Goal: Information Seeking & Learning: Compare options

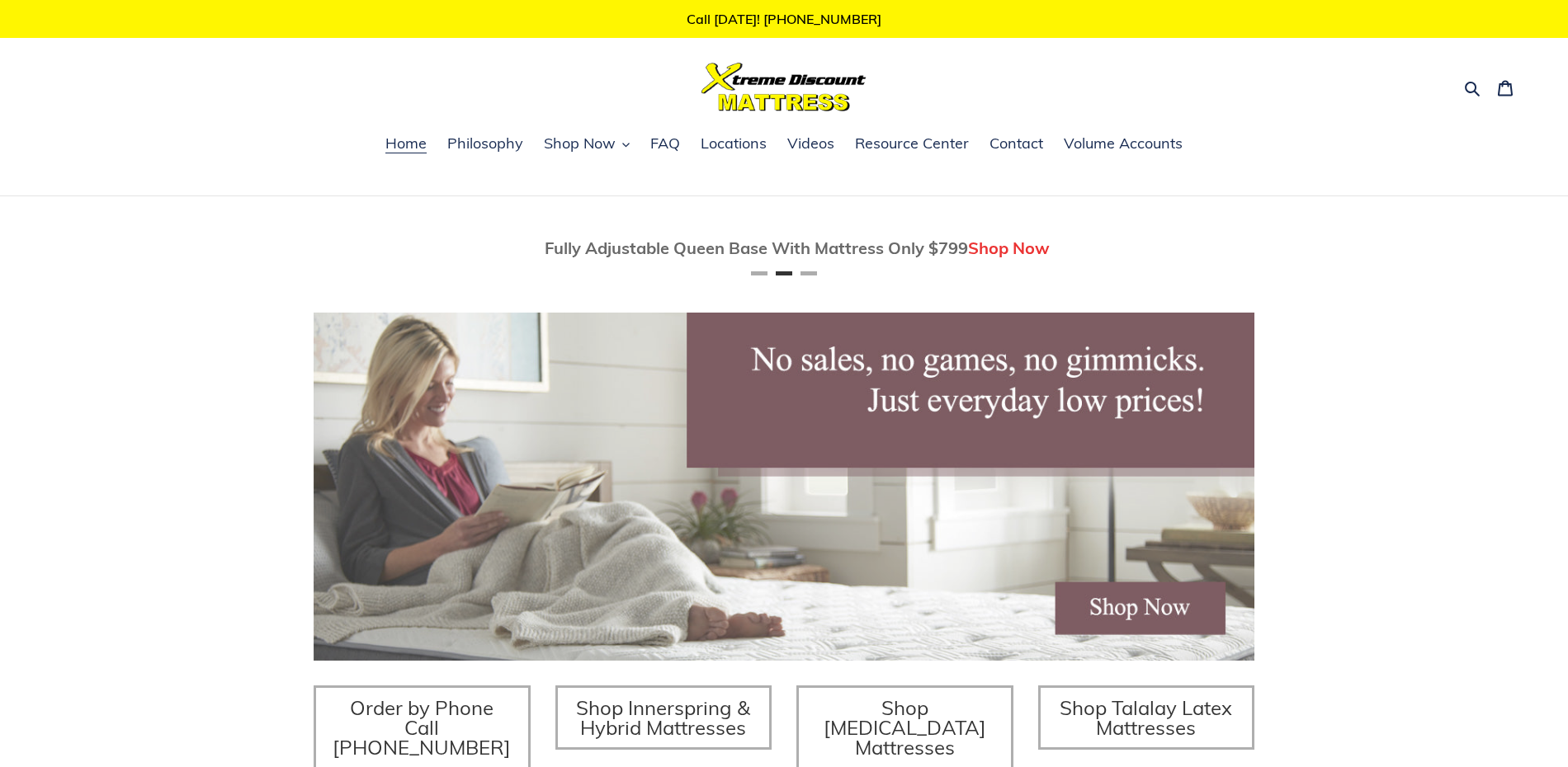
scroll to position [0, 941]
click at [731, 145] on span "Locations" at bounding box center [733, 143] width 66 height 20
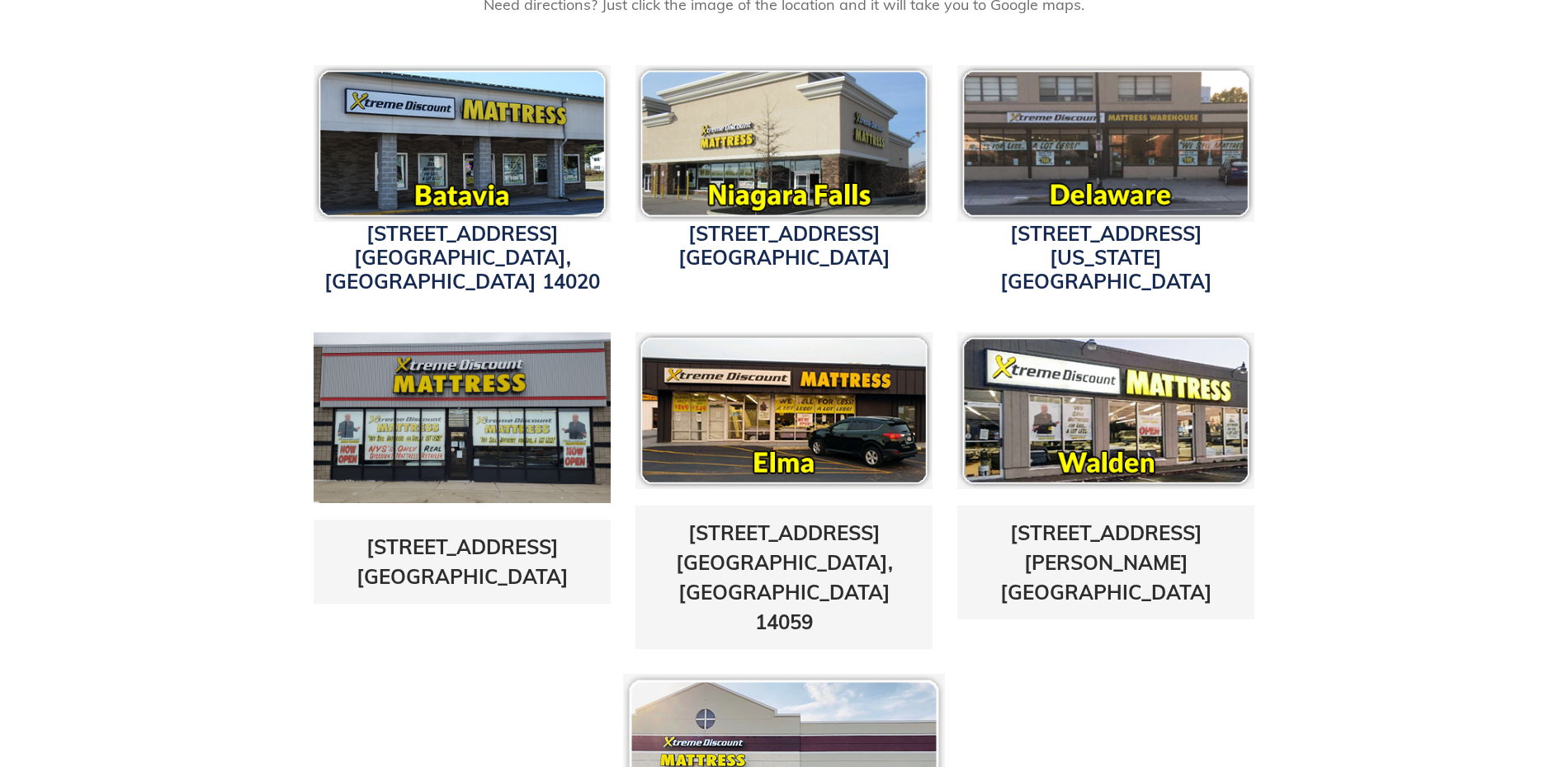
scroll to position [589, 0]
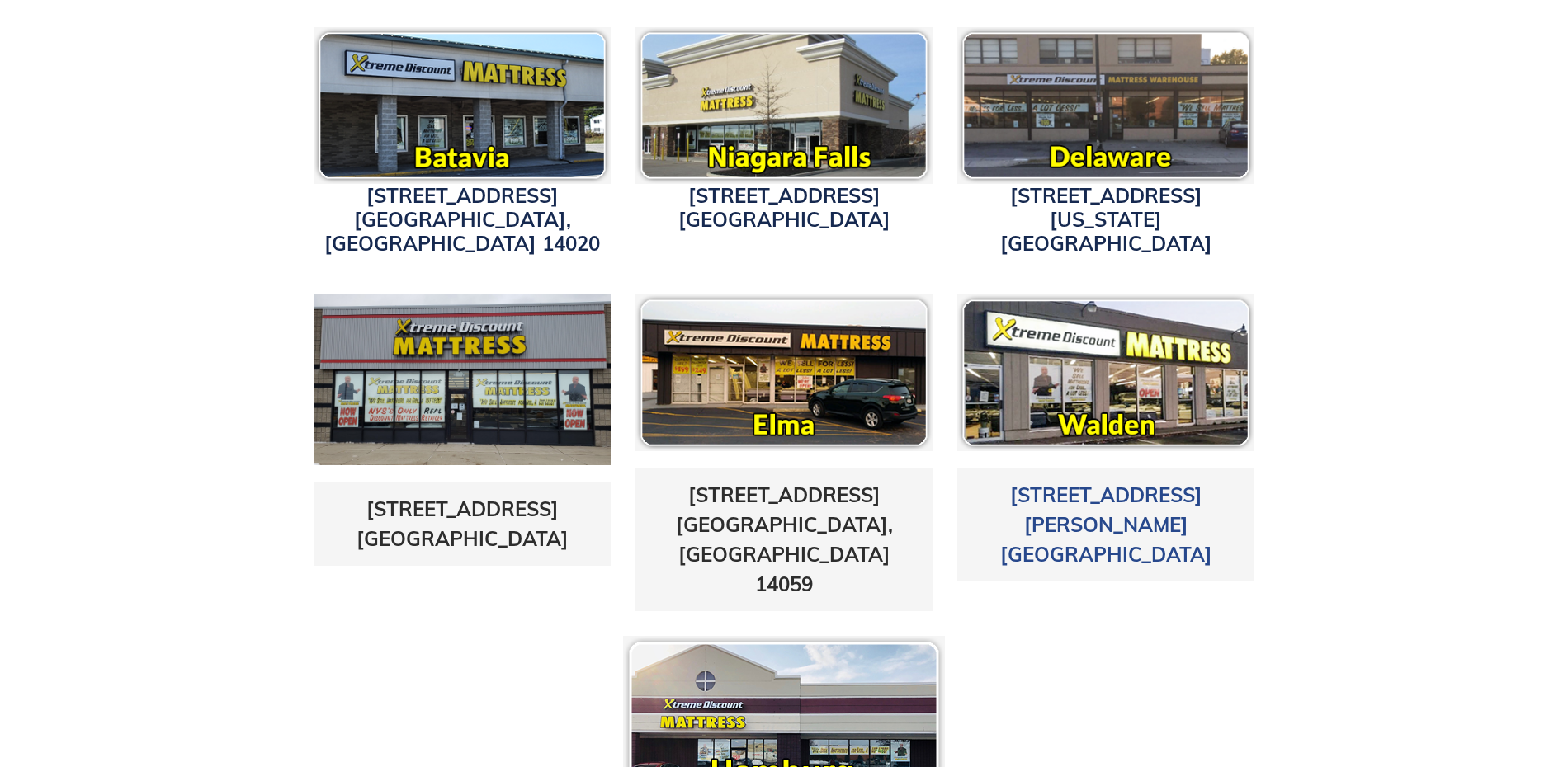
click at [1063, 483] on link "1625 Walden Ave. Cheektowaga, NY 14225" at bounding box center [1106, 524] width 212 height 84
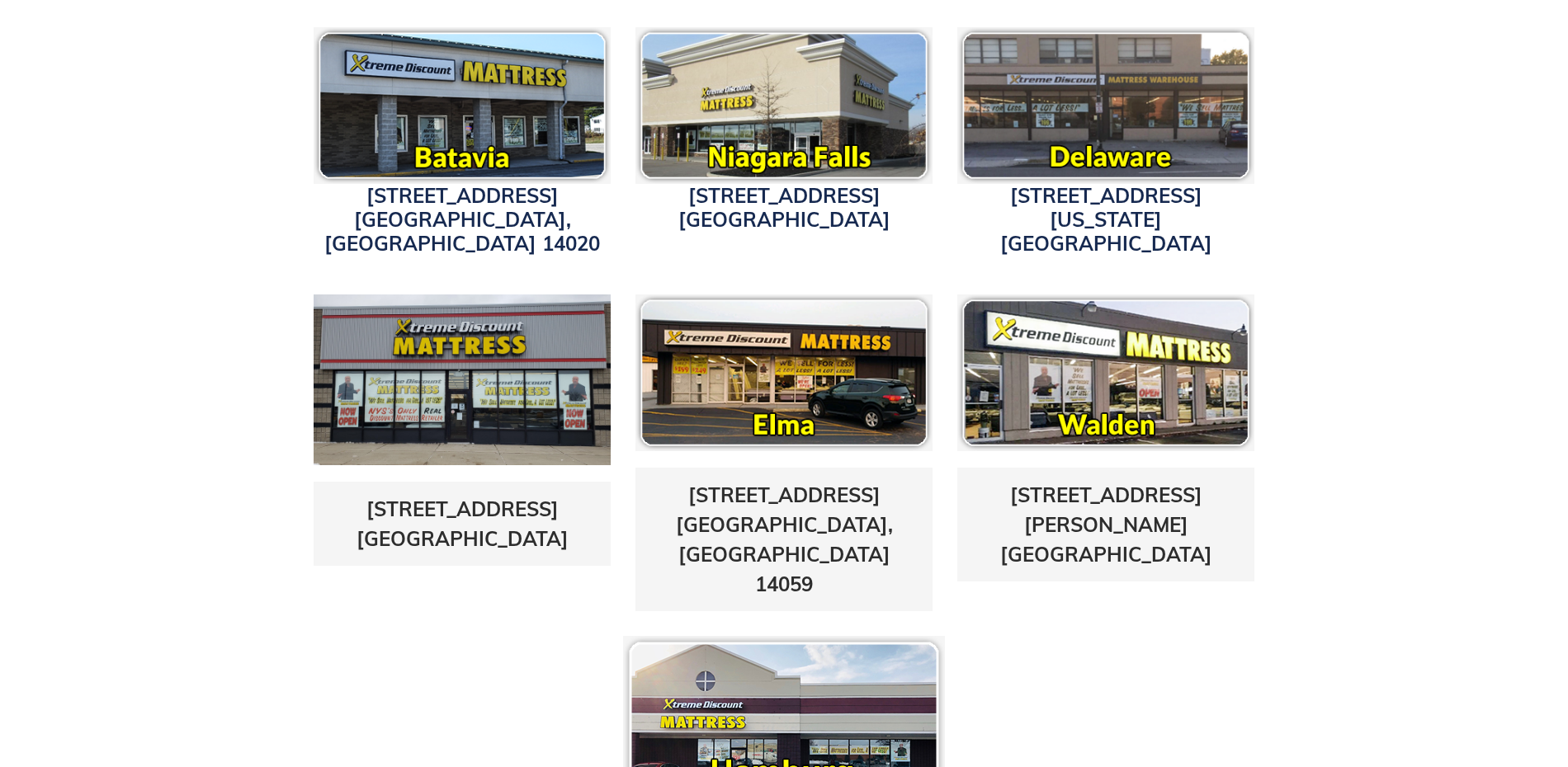
scroll to position [611, 0]
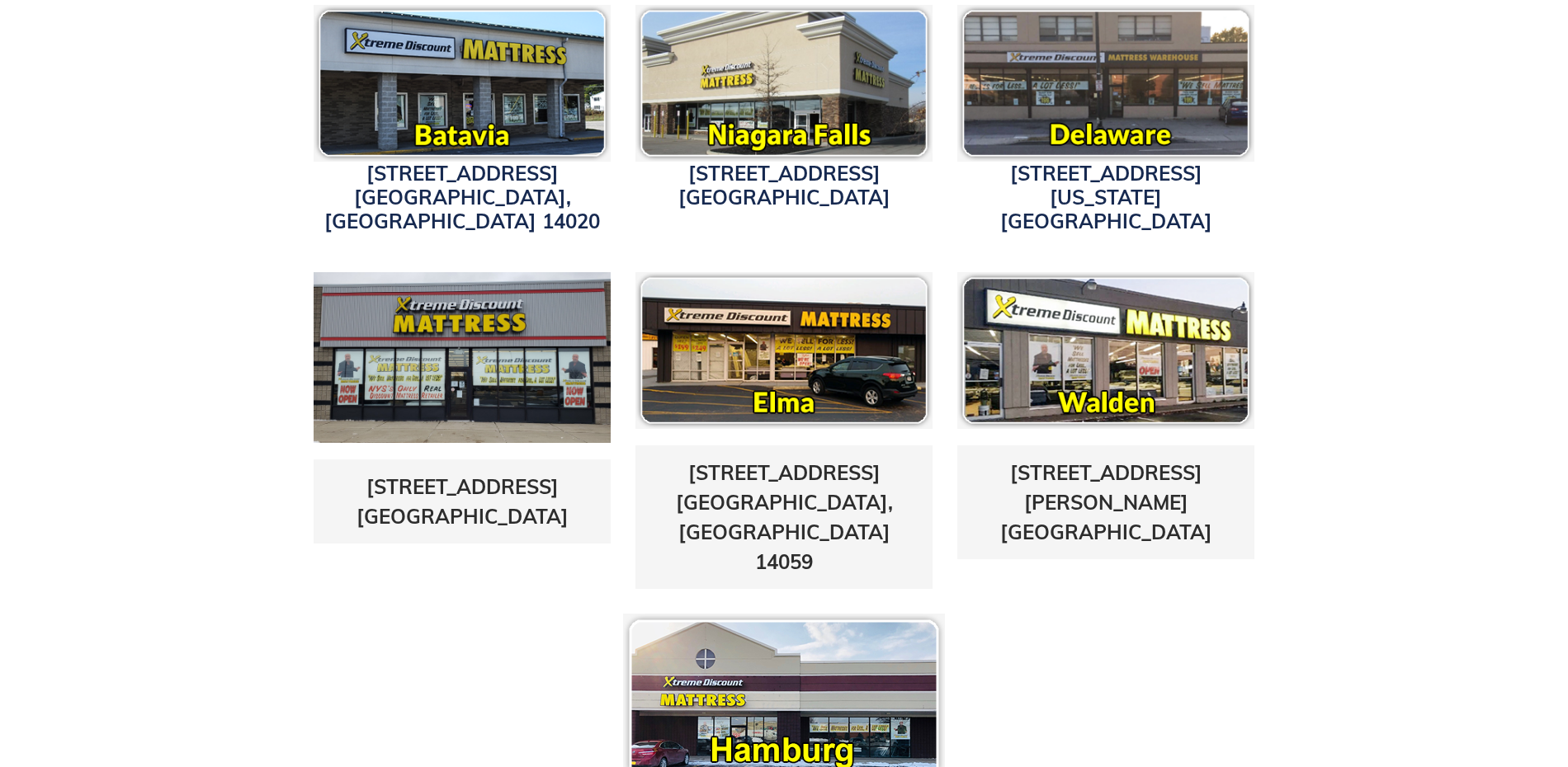
click at [461, 378] on img at bounding box center [462, 357] width 297 height 171
click at [441, 474] on link "5433 Transit Road East Amherst, NY 14221" at bounding box center [463, 501] width 212 height 54
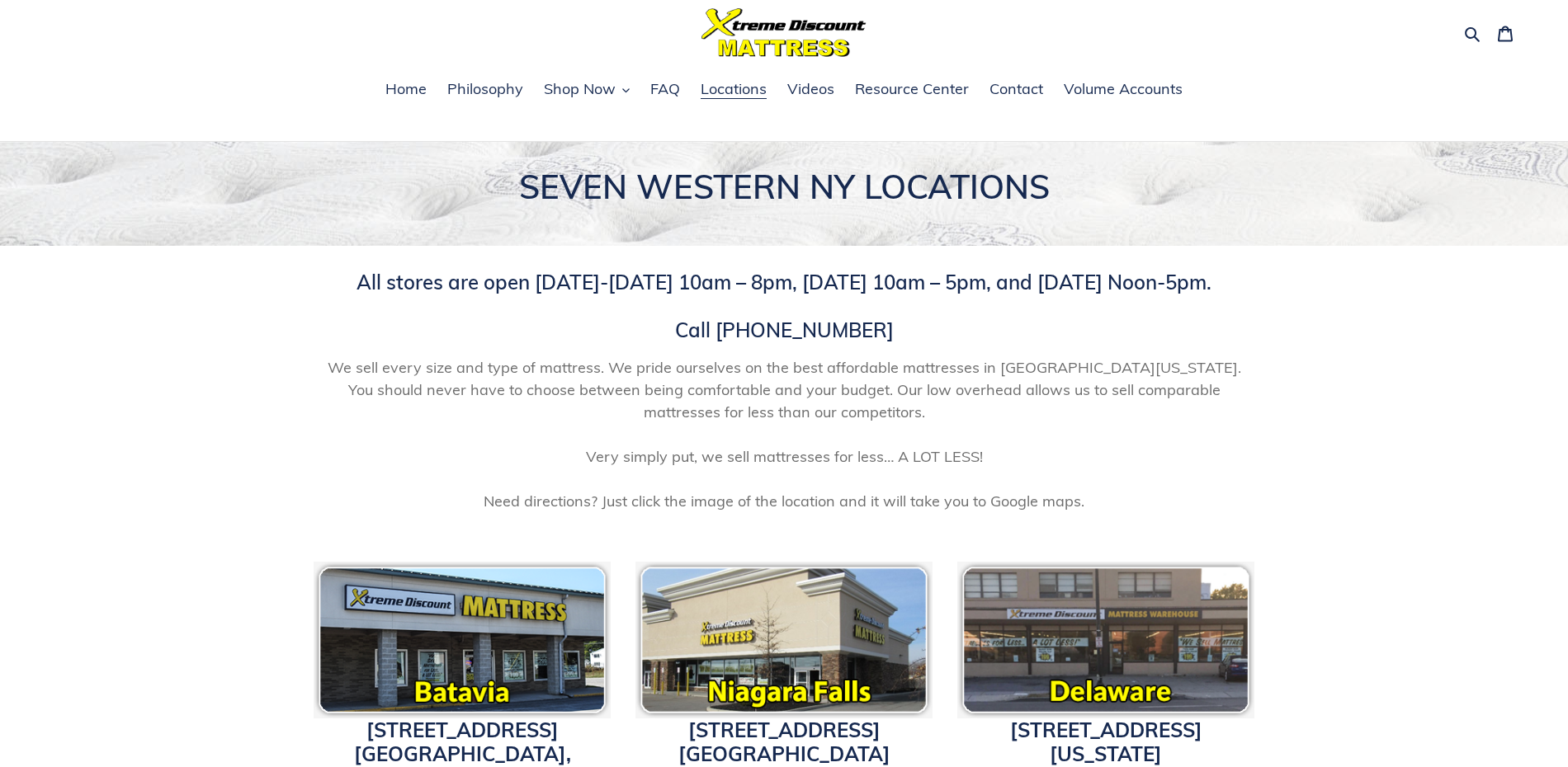
scroll to position [0, 0]
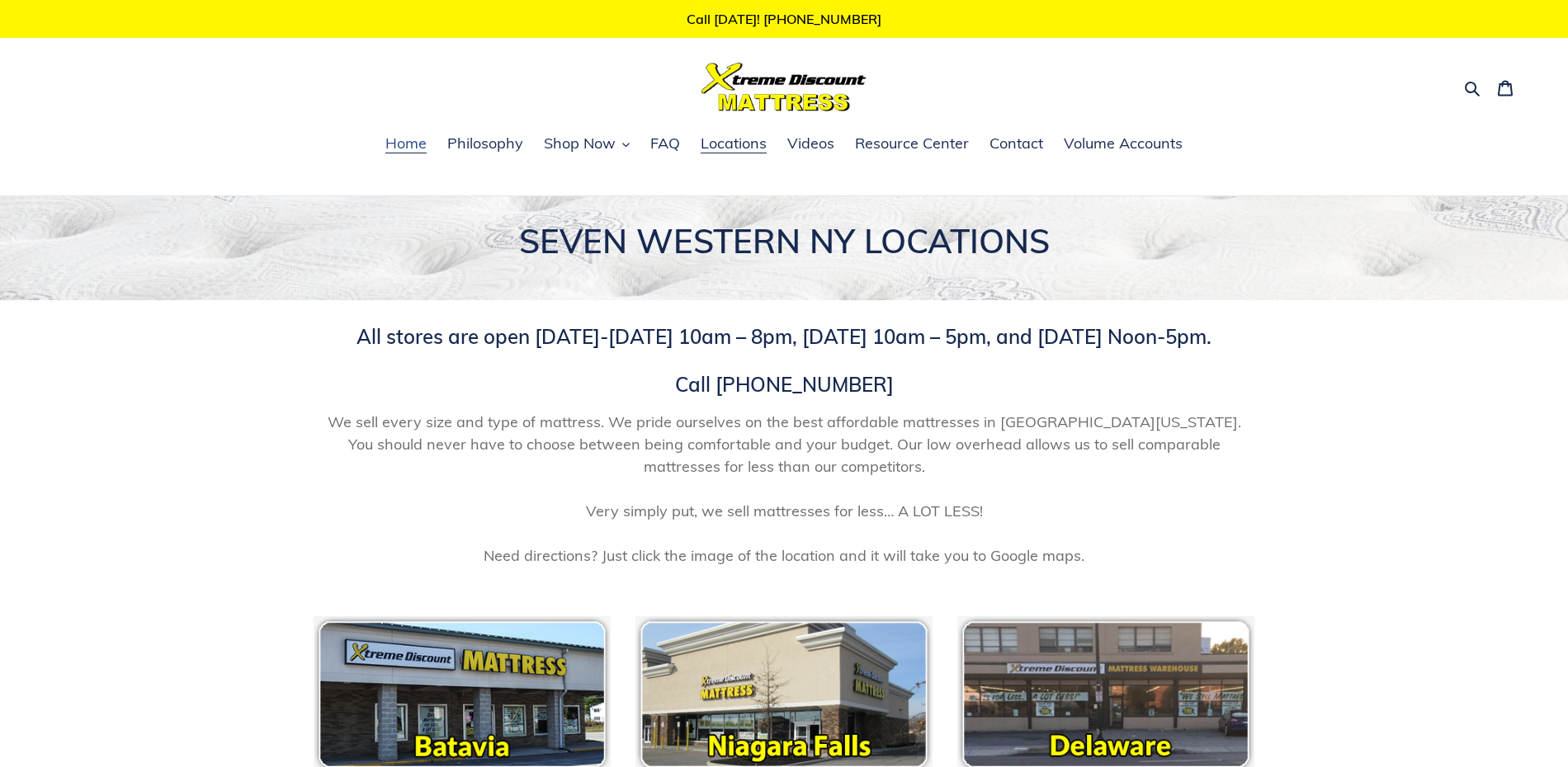
click at [415, 148] on span "Home" at bounding box center [406, 143] width 42 height 20
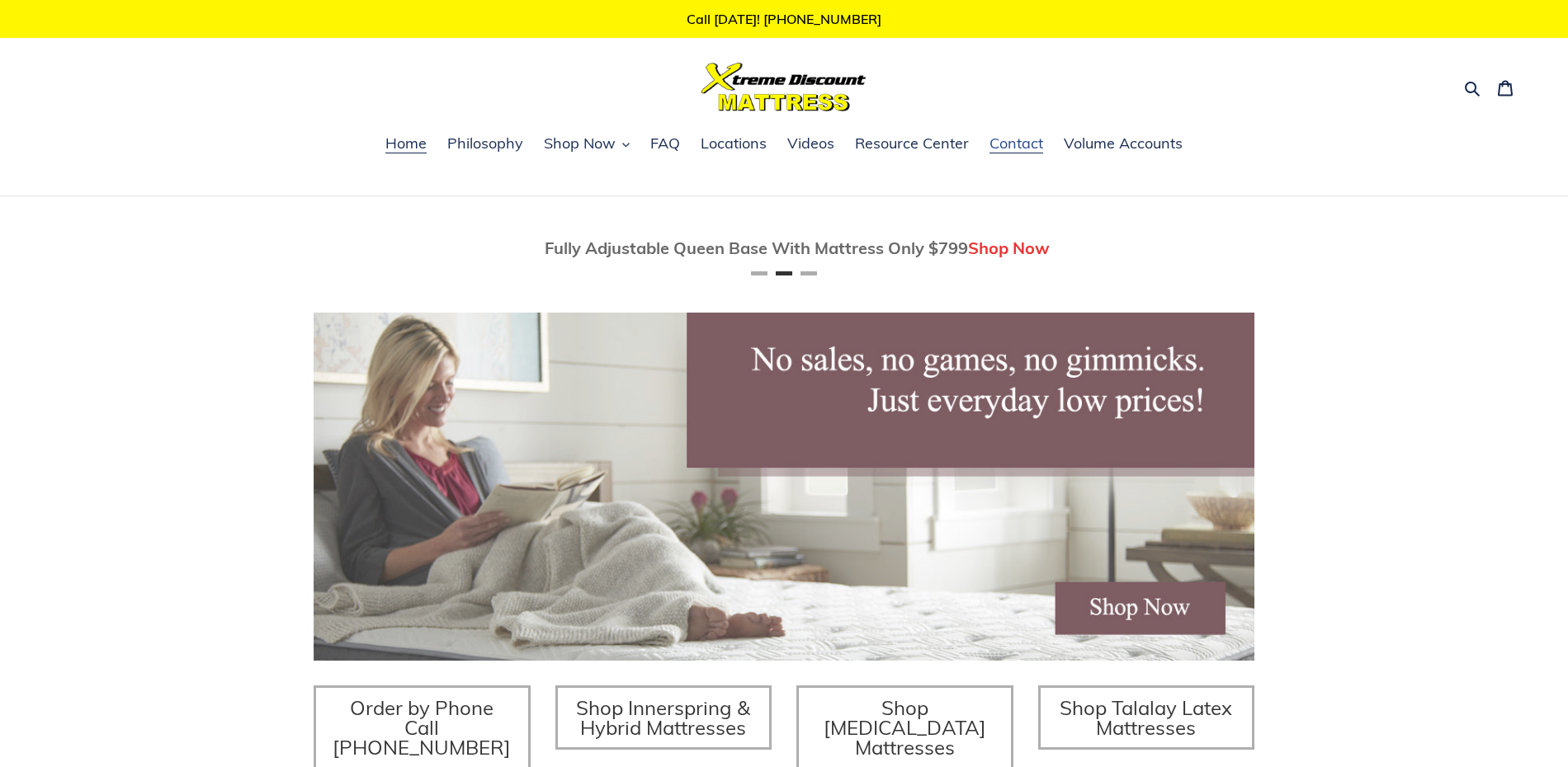
scroll to position [0, 941]
click at [742, 150] on span "Locations" at bounding box center [733, 143] width 66 height 20
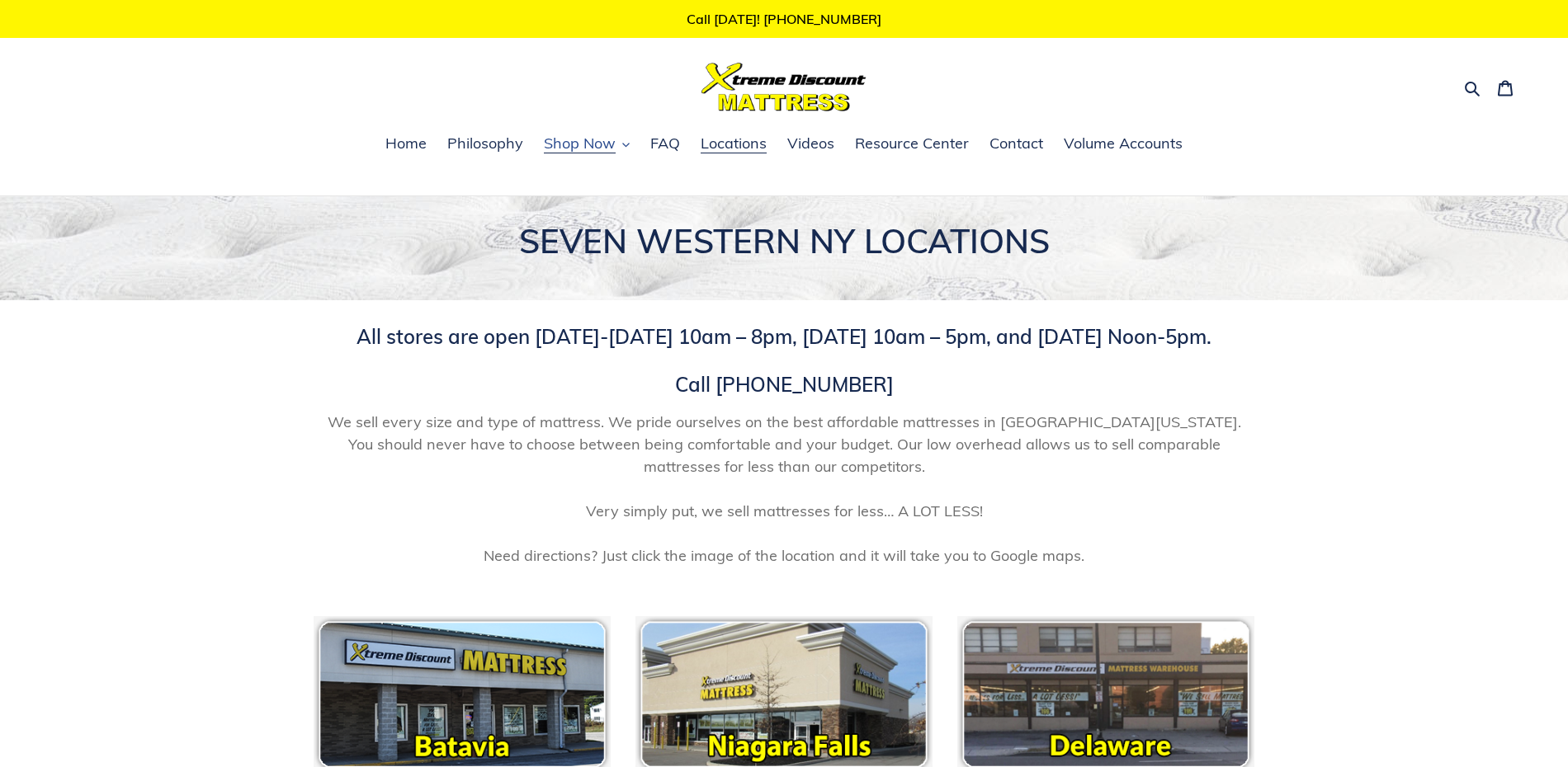
click at [584, 148] on span "Shop Now" at bounding box center [580, 143] width 72 height 20
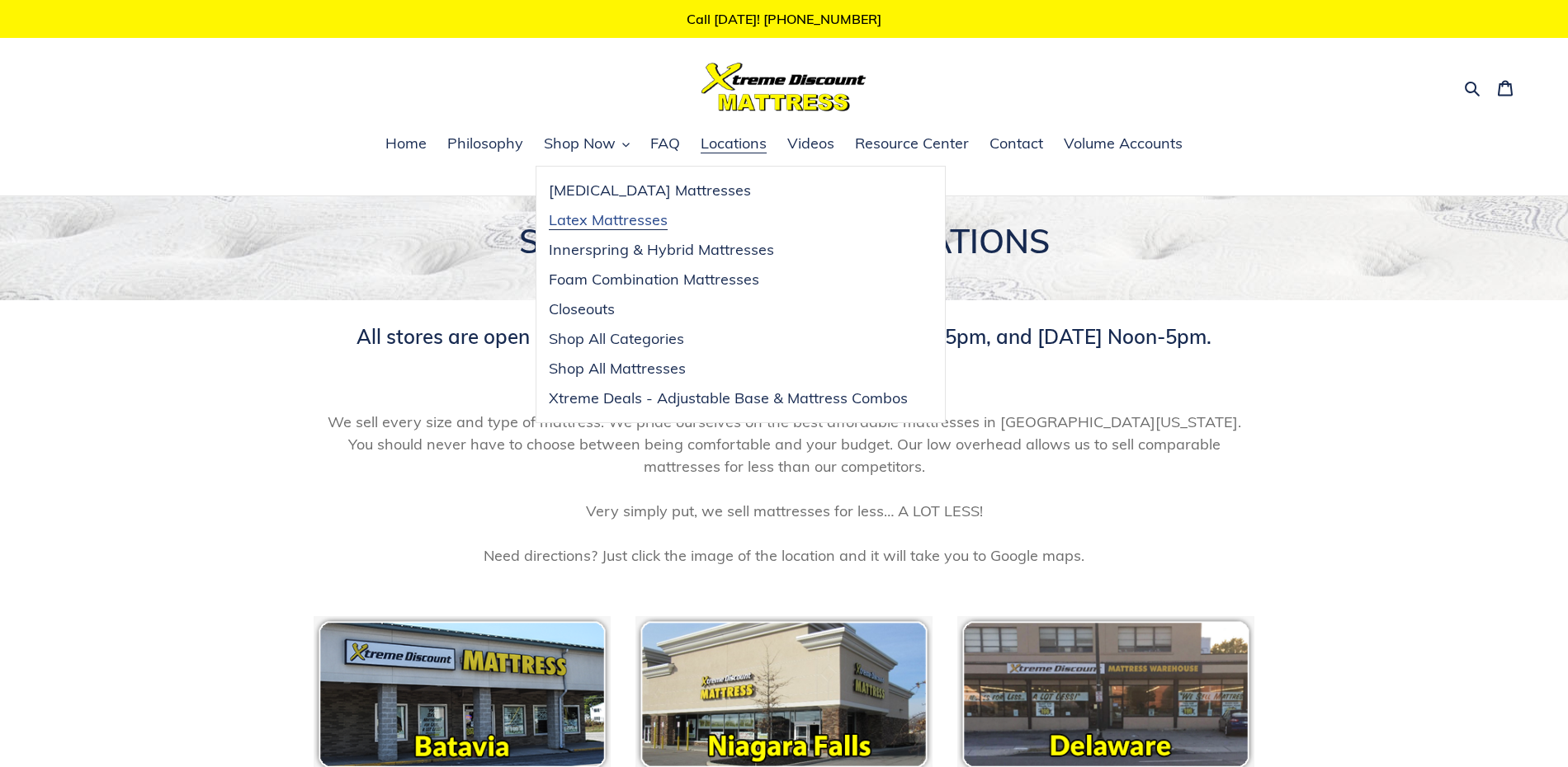
click at [582, 220] on span "Latex Mattresses" at bounding box center [608, 220] width 119 height 20
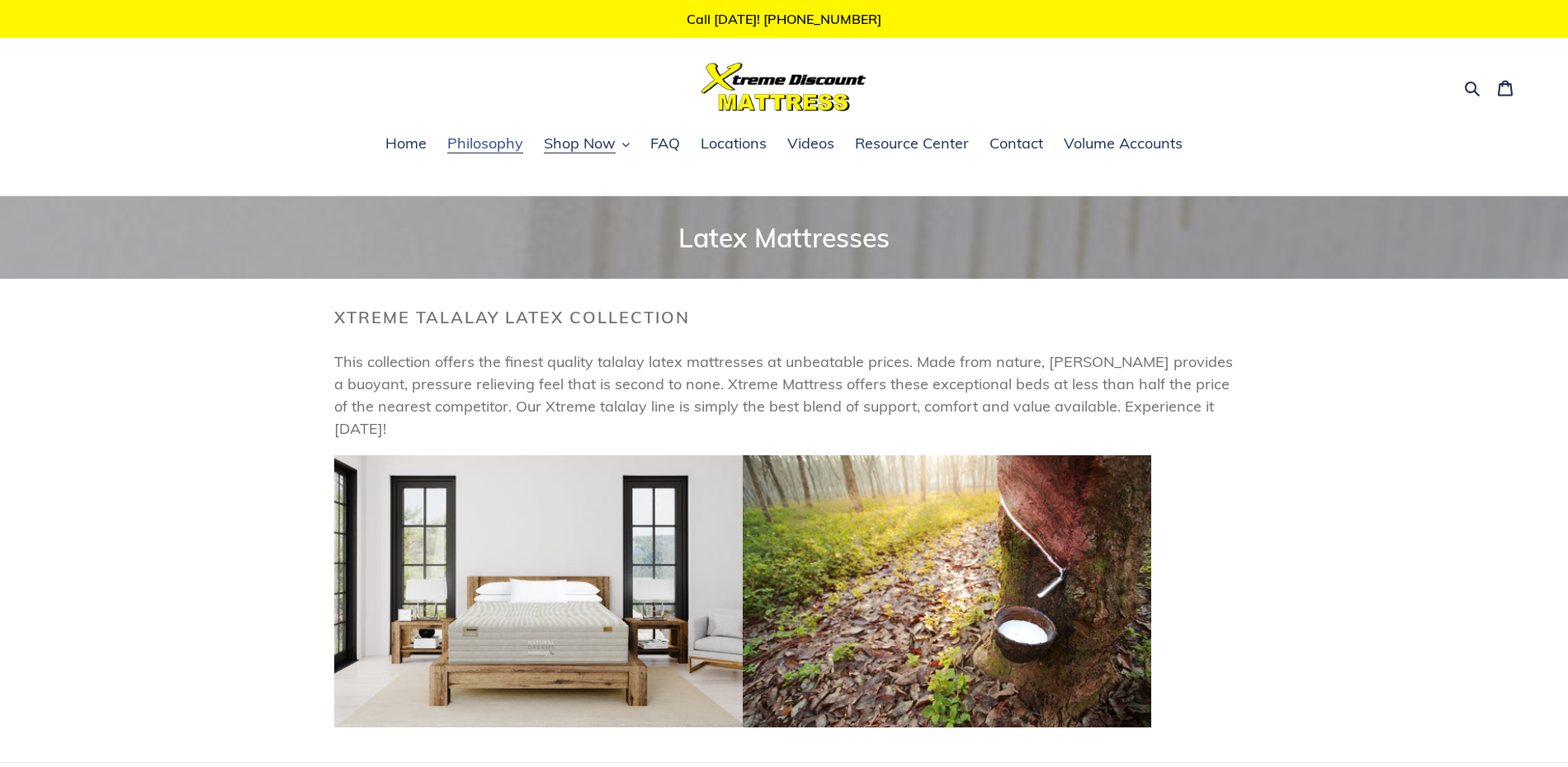
click at [464, 137] on span "Philosophy" at bounding box center [485, 143] width 76 height 20
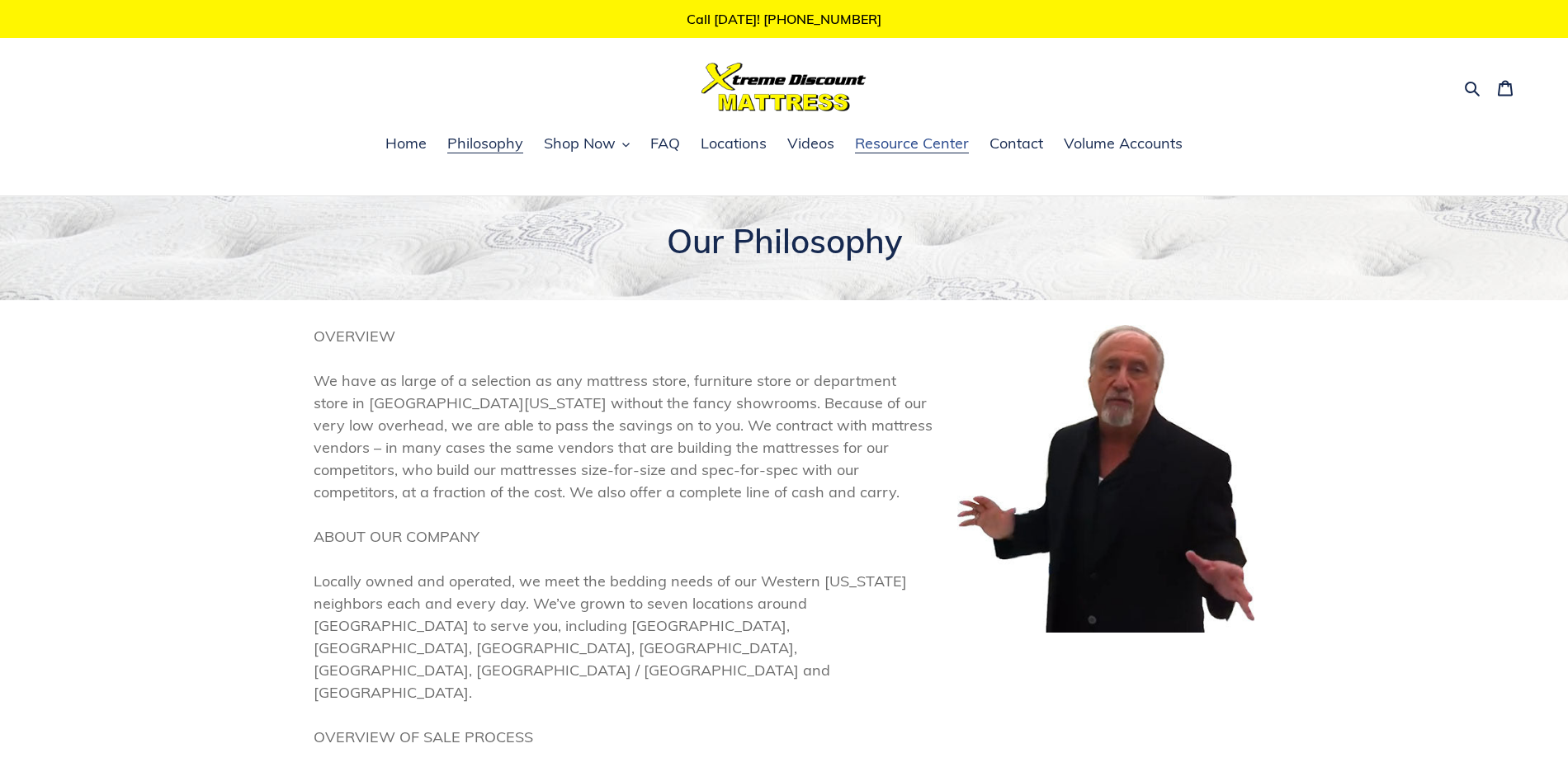
click at [919, 154] on link "Resource Center" at bounding box center [912, 144] width 131 height 25
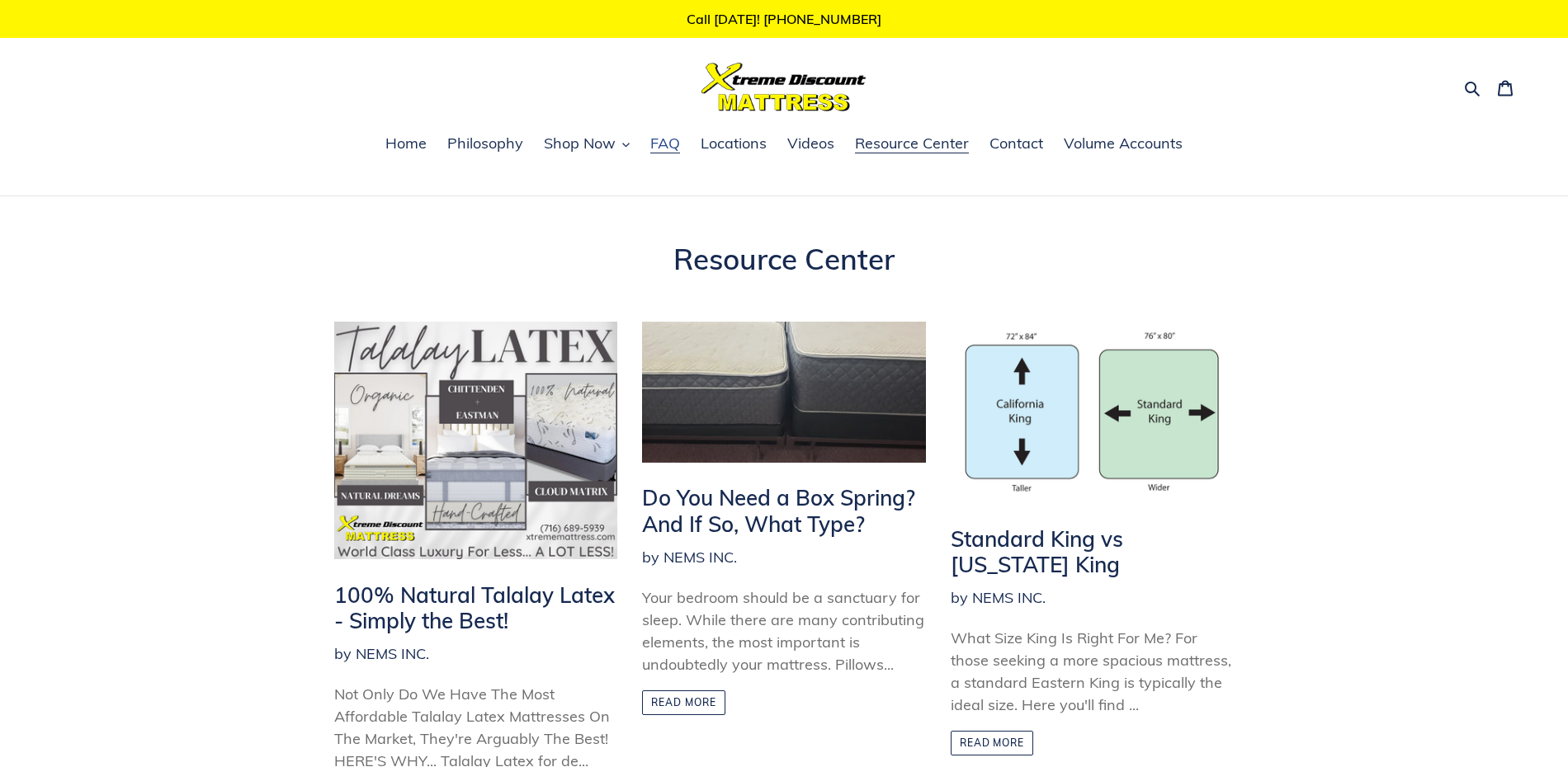
click at [668, 147] on span "FAQ" at bounding box center [665, 143] width 30 height 20
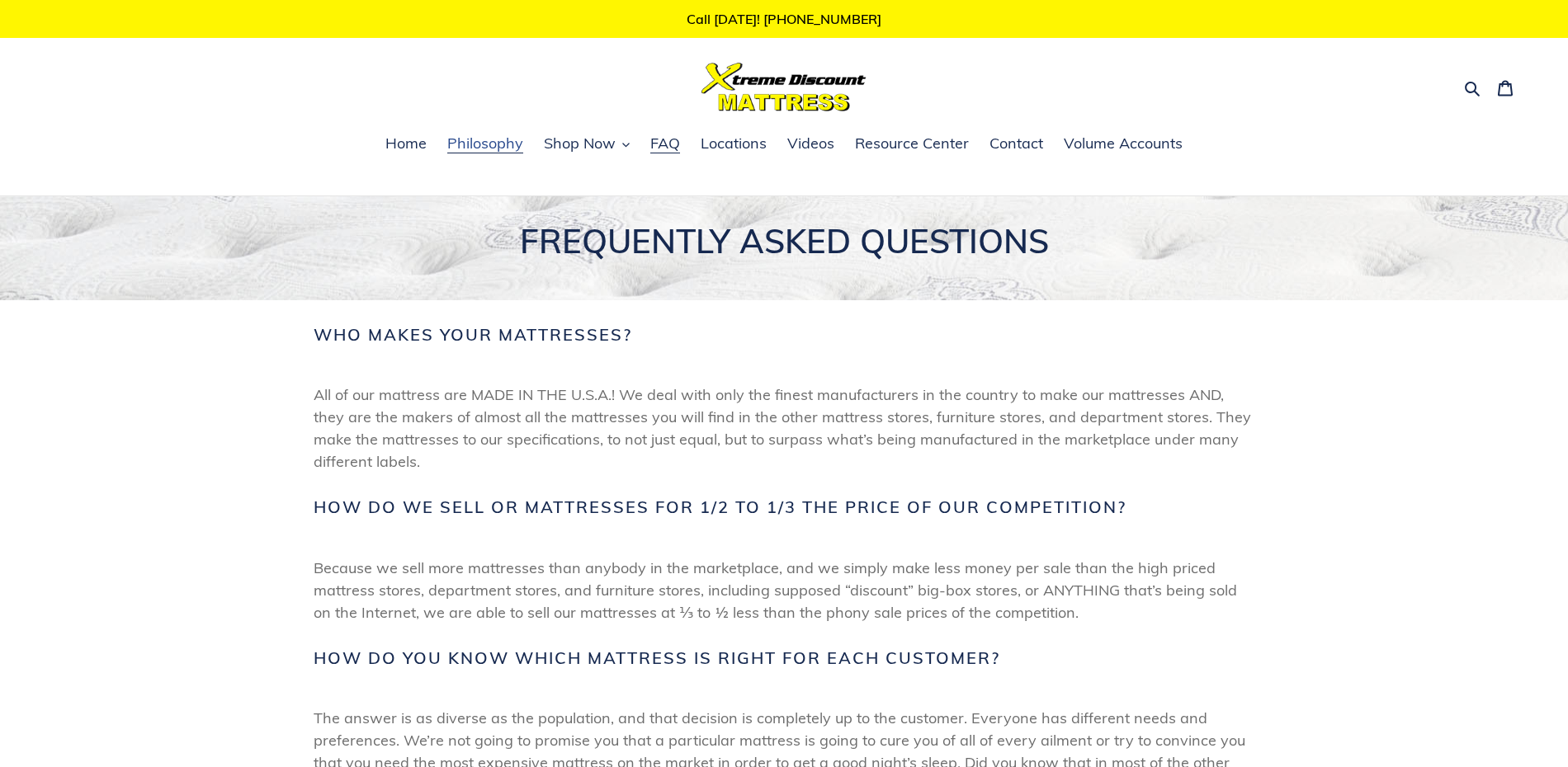
click at [494, 148] on span "Philosophy" at bounding box center [485, 143] width 76 height 20
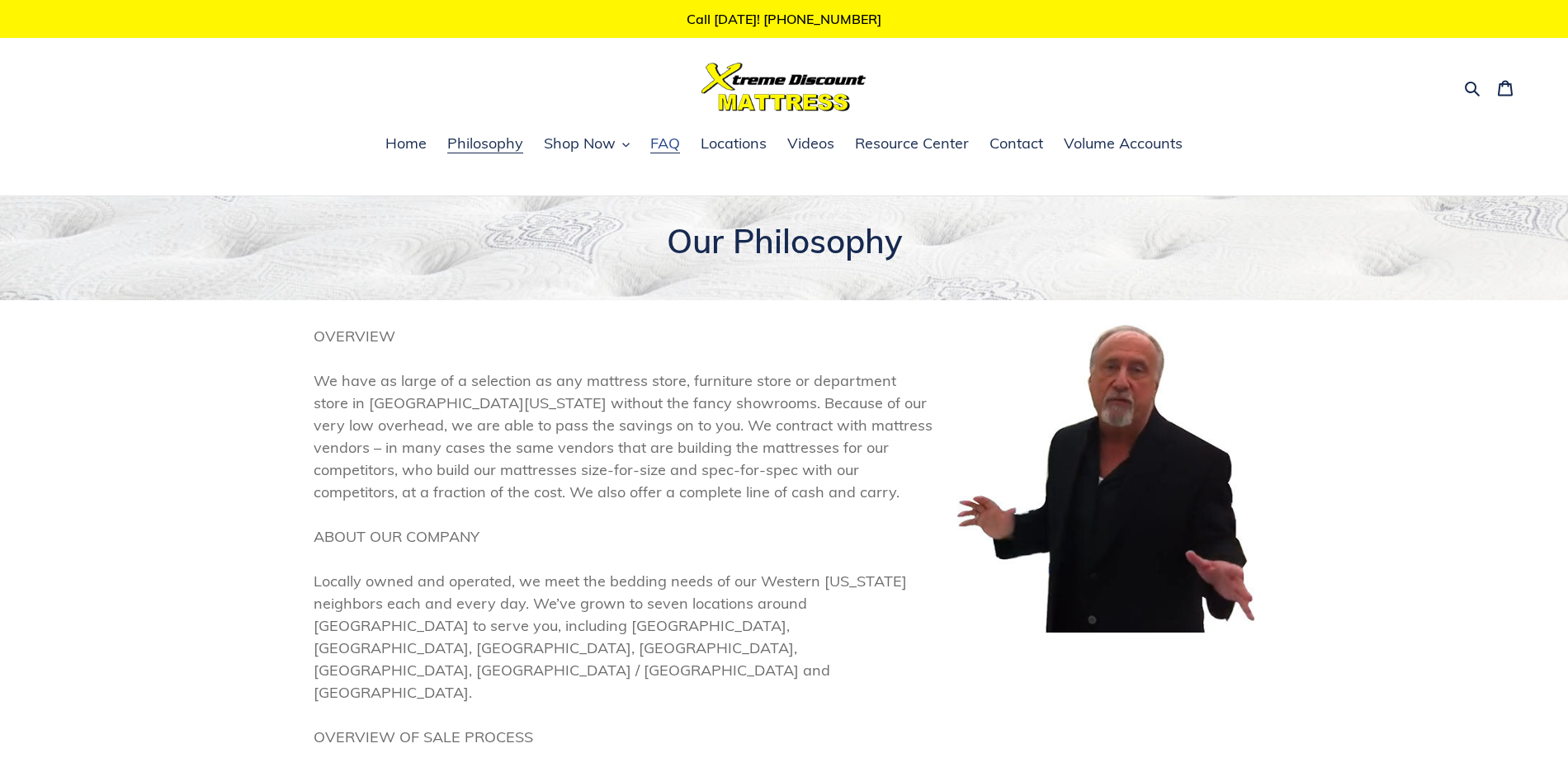
click at [665, 149] on span "FAQ" at bounding box center [665, 143] width 30 height 20
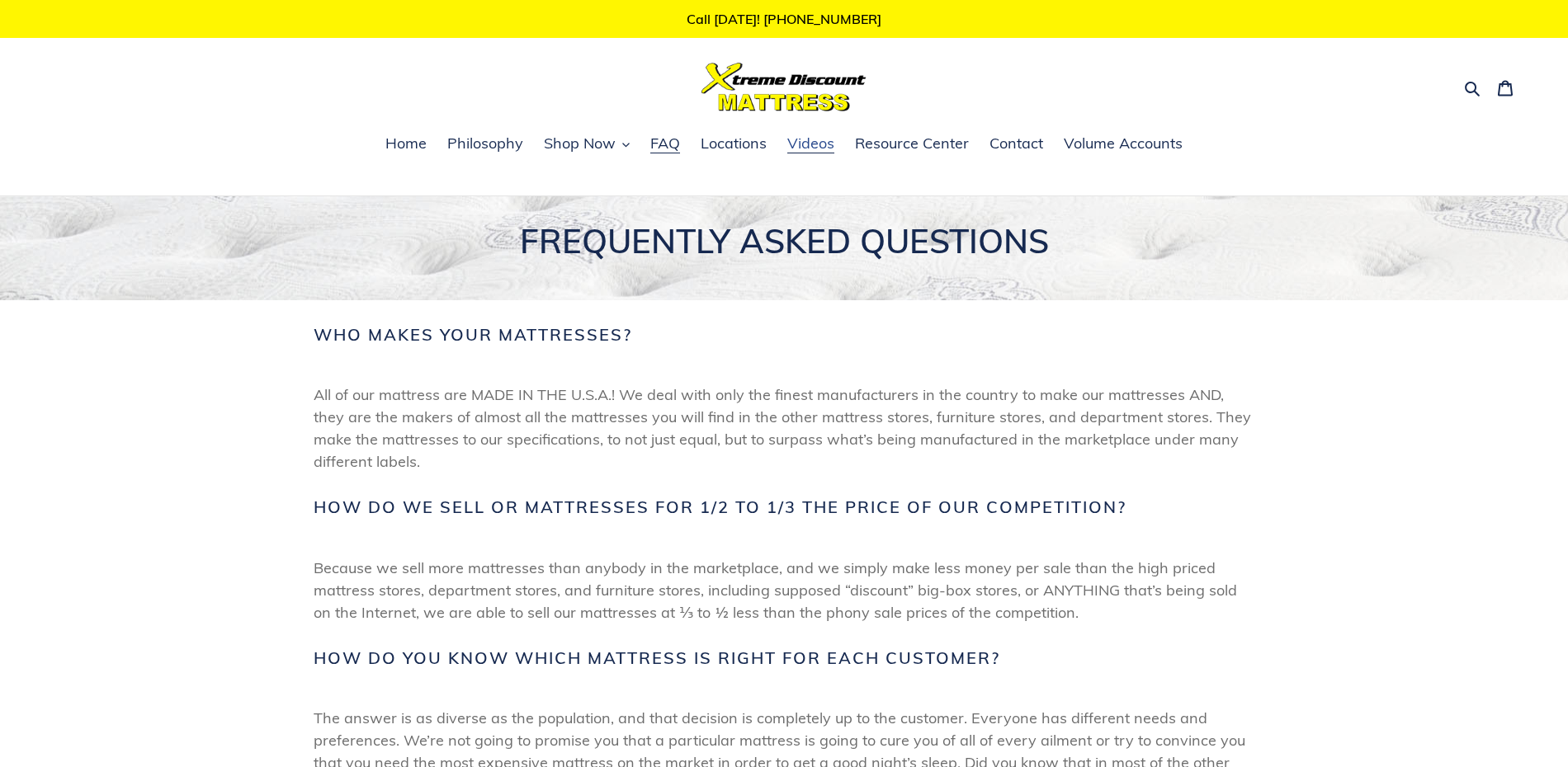
click at [809, 146] on span "Videos" at bounding box center [810, 143] width 47 height 20
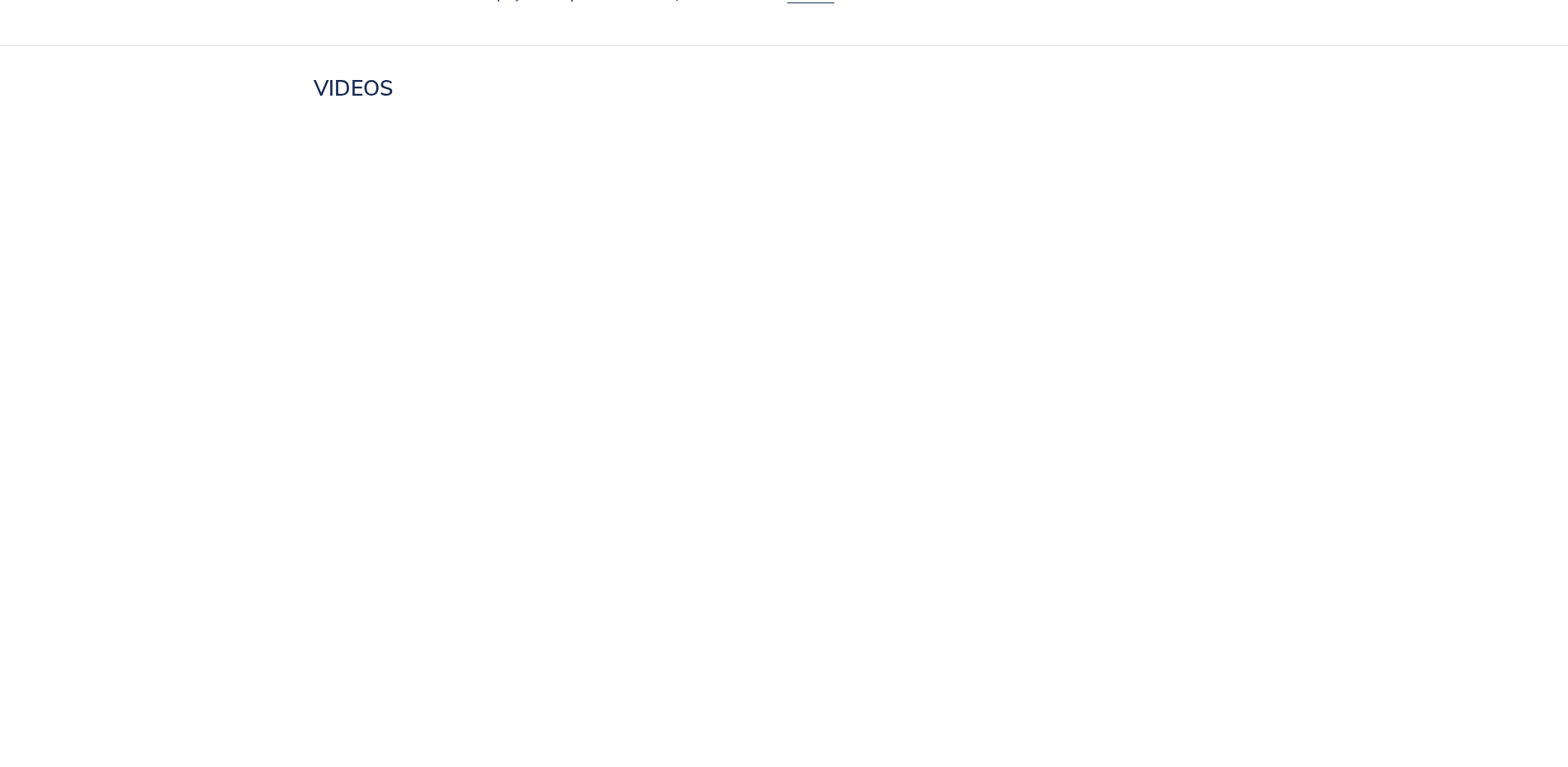
scroll to position [168, 0]
click at [74, 546] on div at bounding box center [784, 598] width 1568 height 315
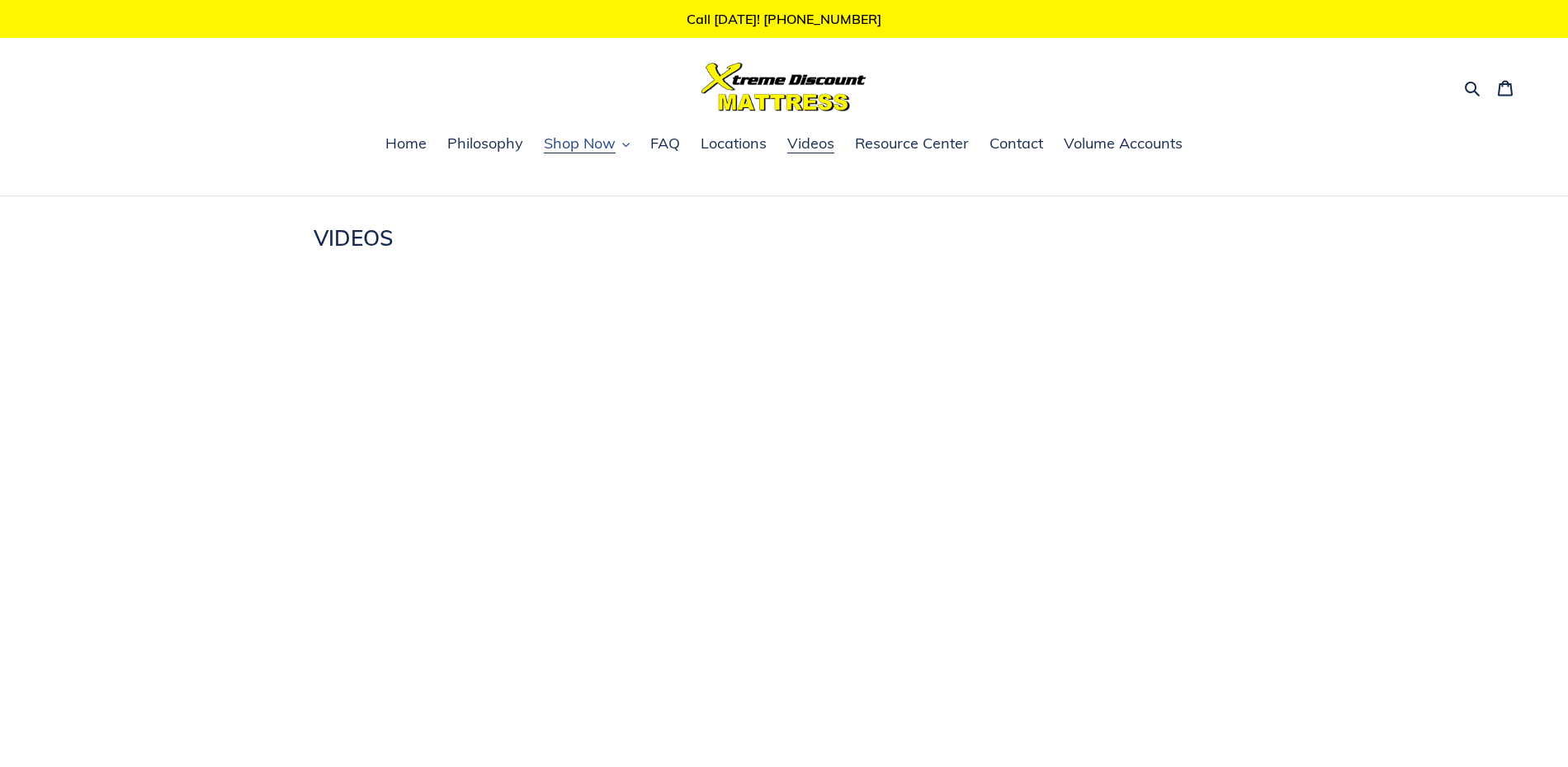
click at [565, 145] on span "Shop Now" at bounding box center [580, 143] width 72 height 20
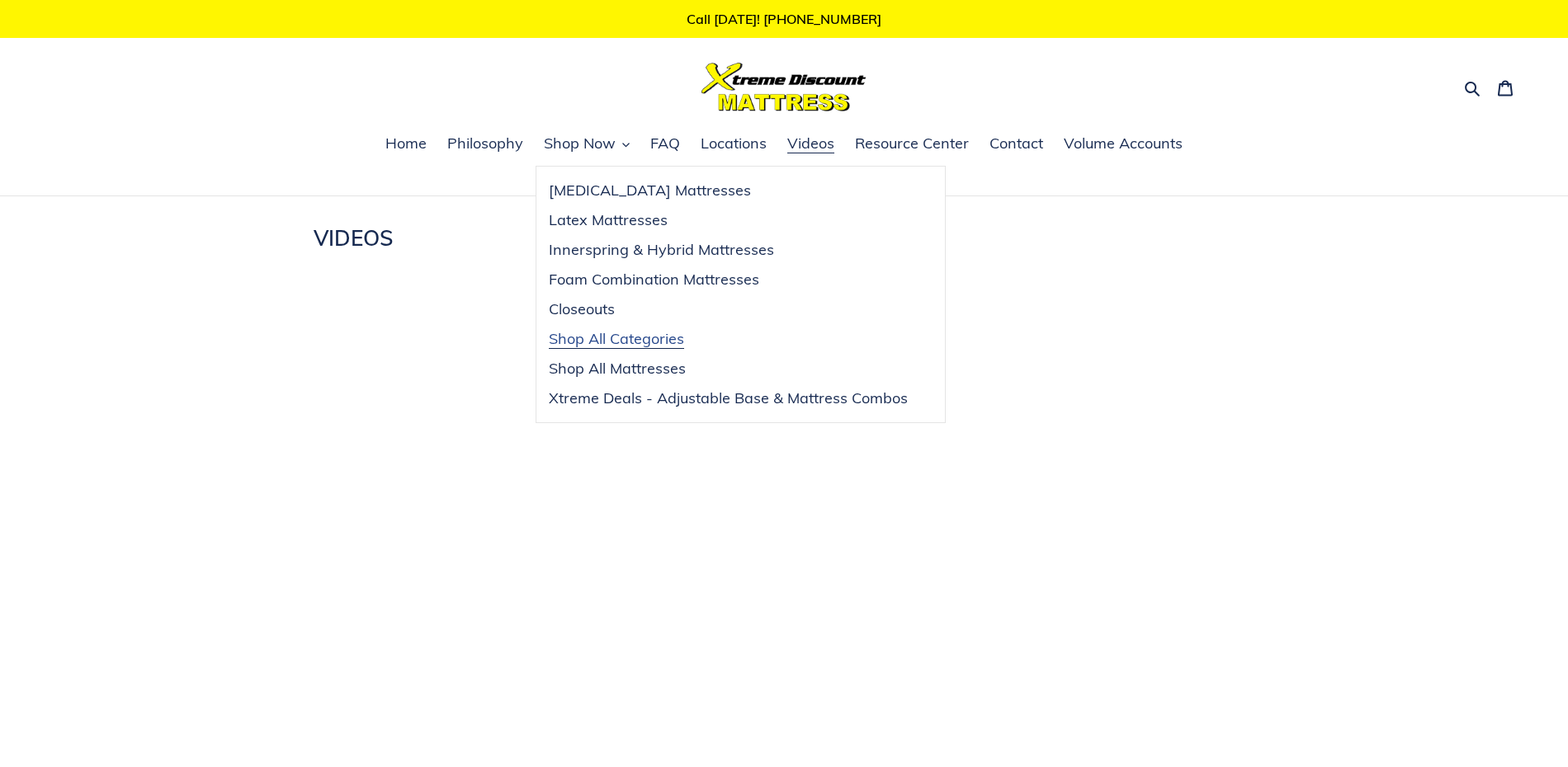
click at [599, 340] on span "Shop All Categories" at bounding box center [615, 339] width 135 height 20
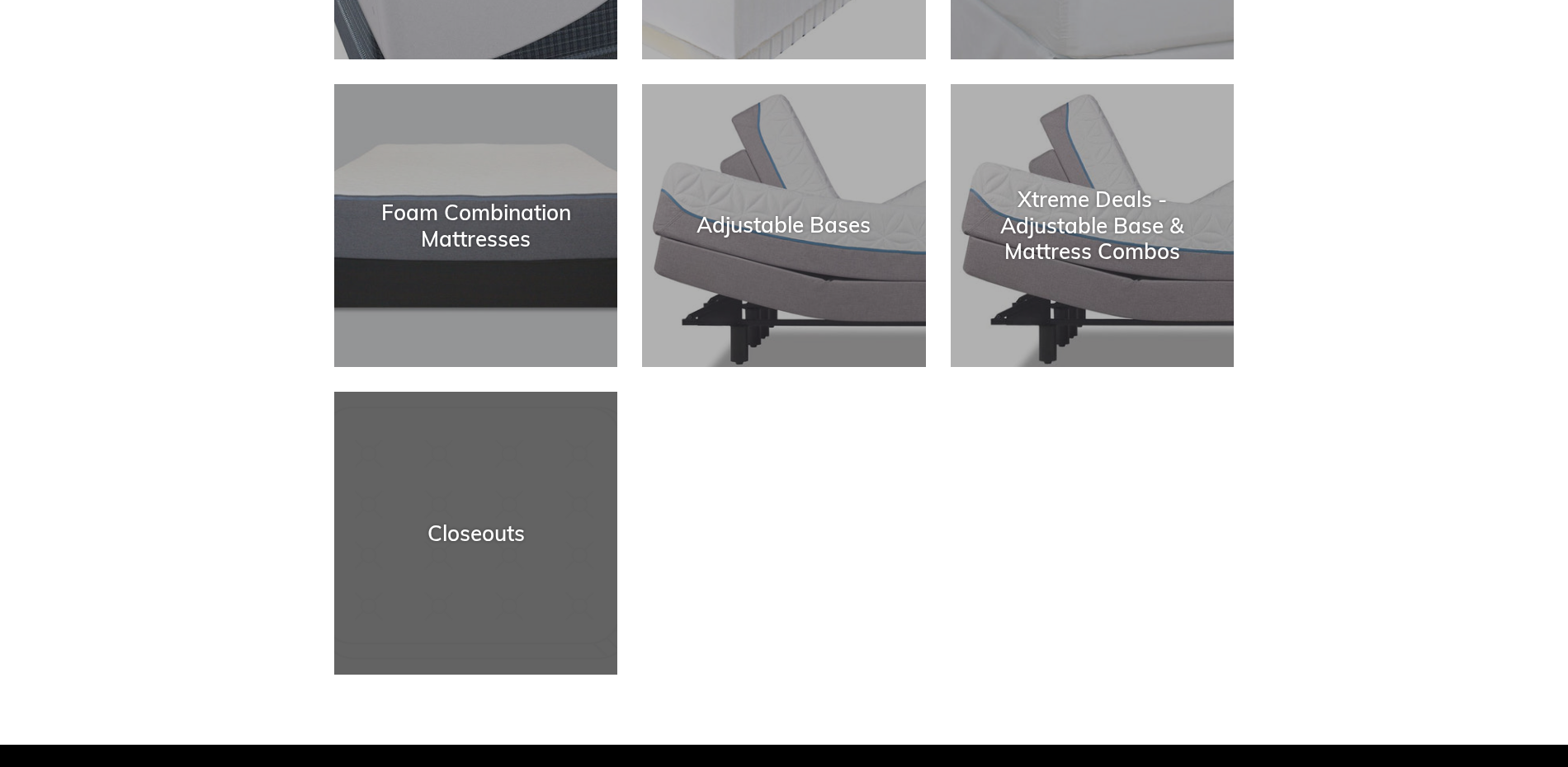
scroll to position [589, 0]
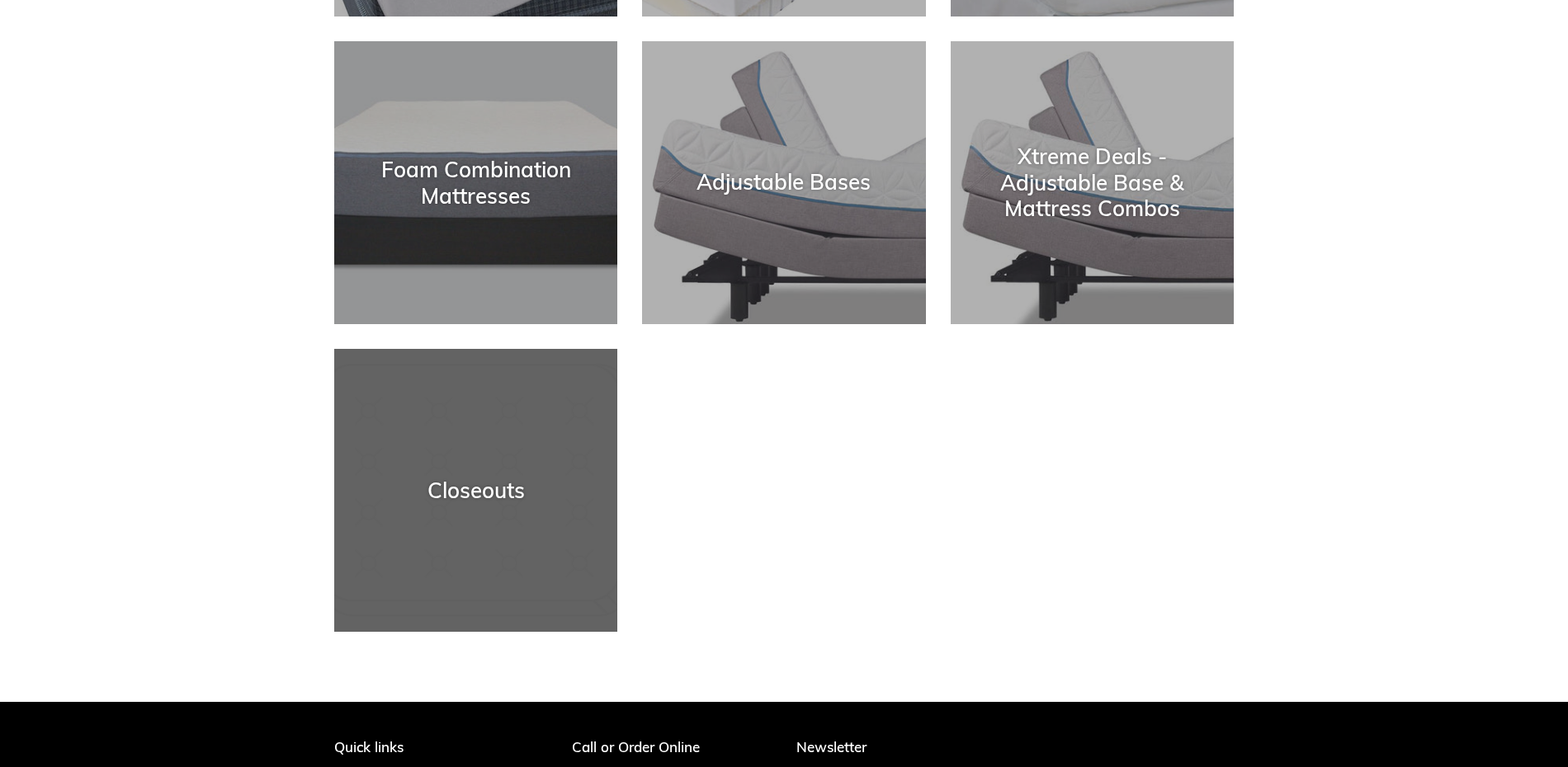
click at [463, 485] on div "Closeouts" at bounding box center [475, 490] width 283 height 25
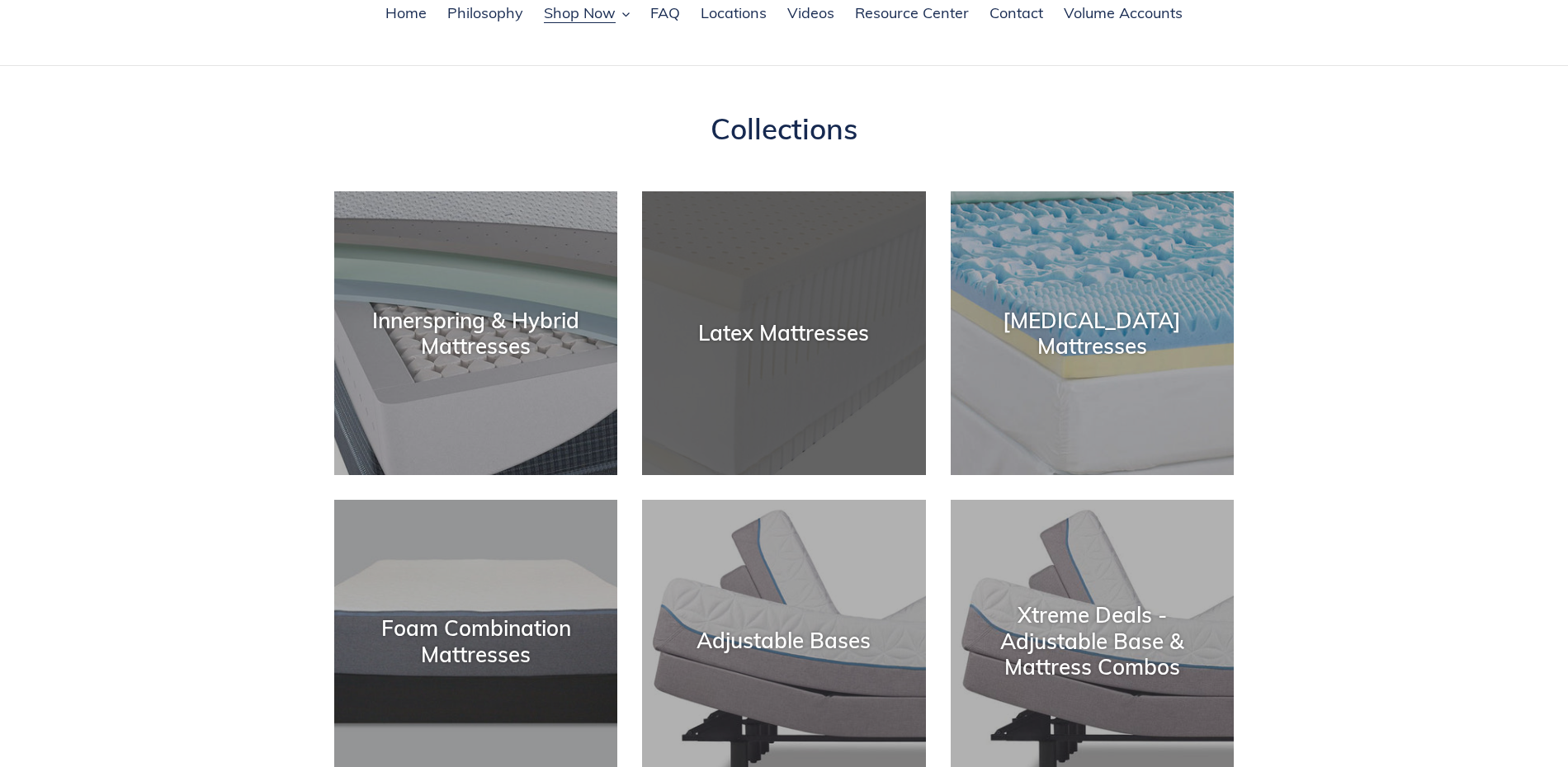
scroll to position [0, 0]
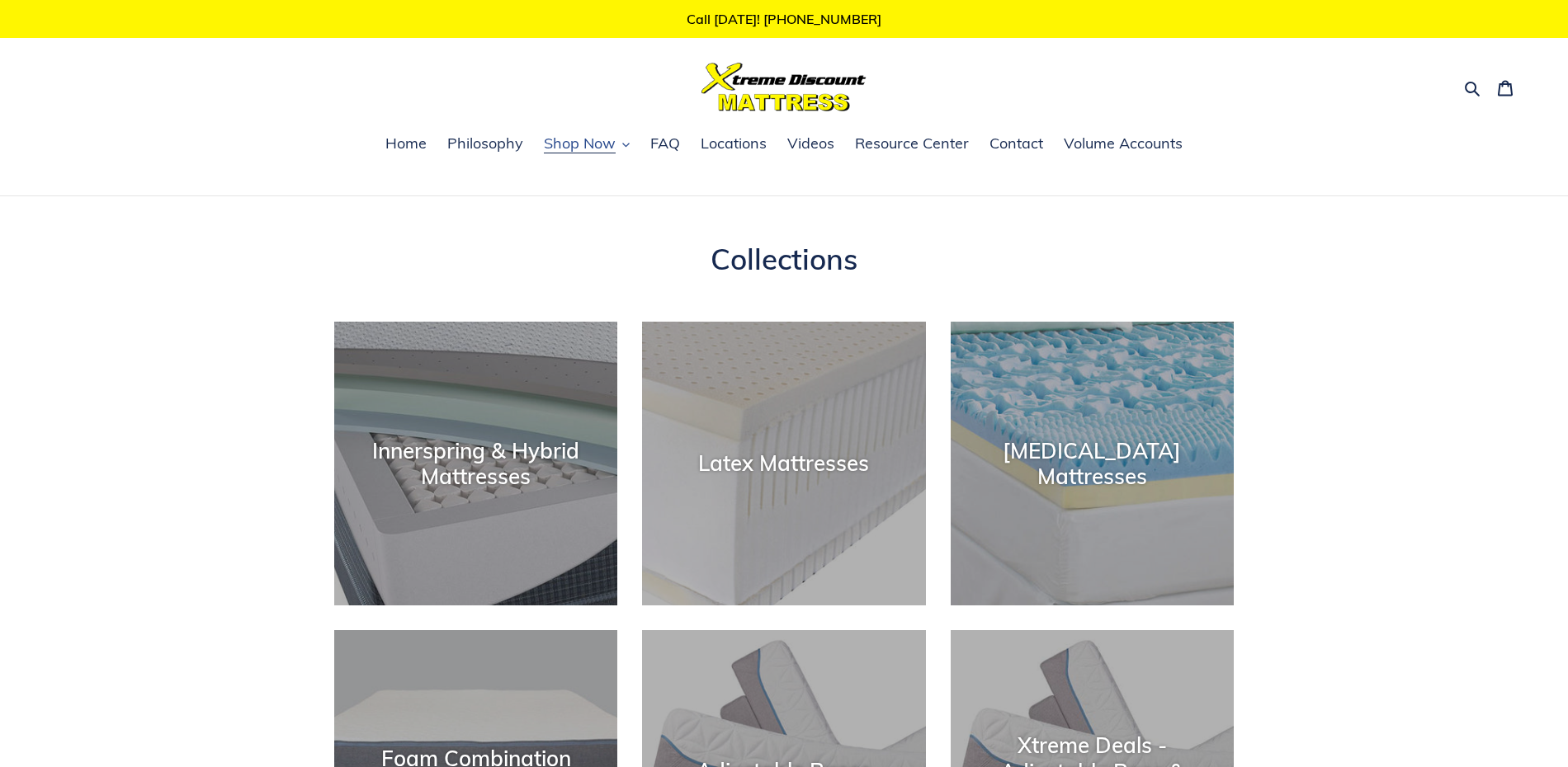
click at [604, 149] on span "Shop Now" at bounding box center [580, 143] width 72 height 20
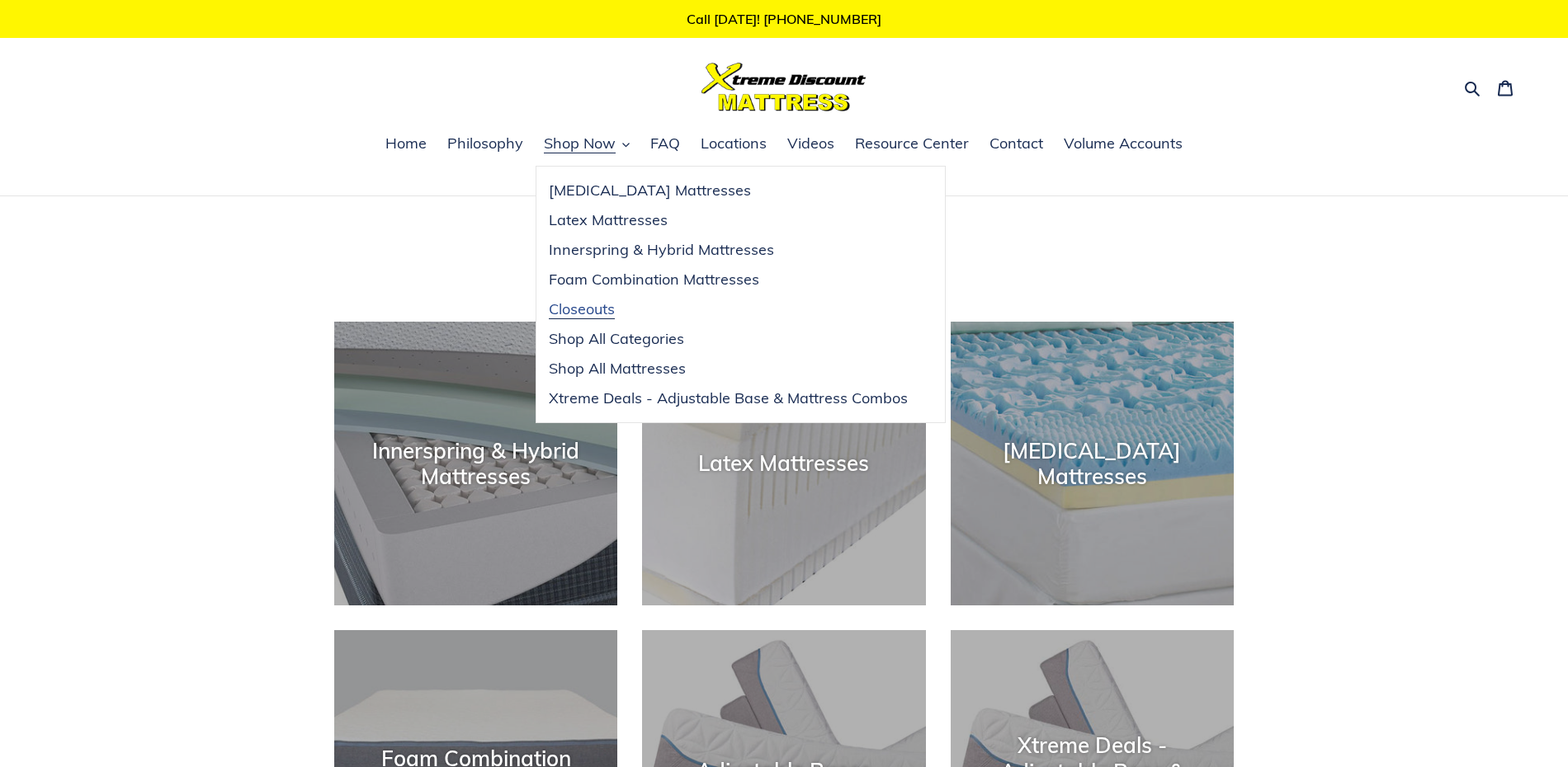
click at [569, 311] on span "Closeouts" at bounding box center [582, 309] width 66 height 20
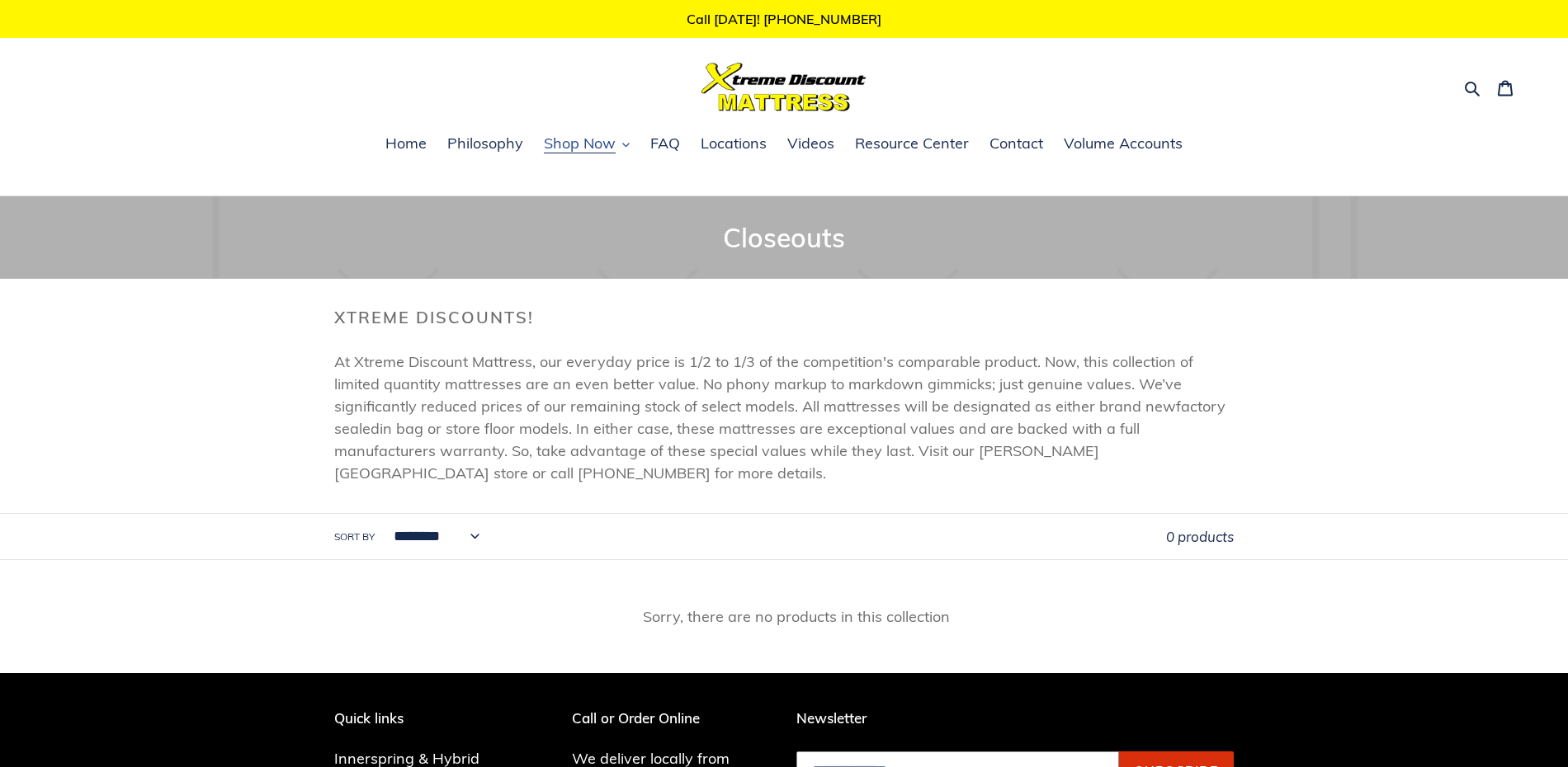
click at [591, 140] on span "Shop Now" at bounding box center [580, 143] width 72 height 20
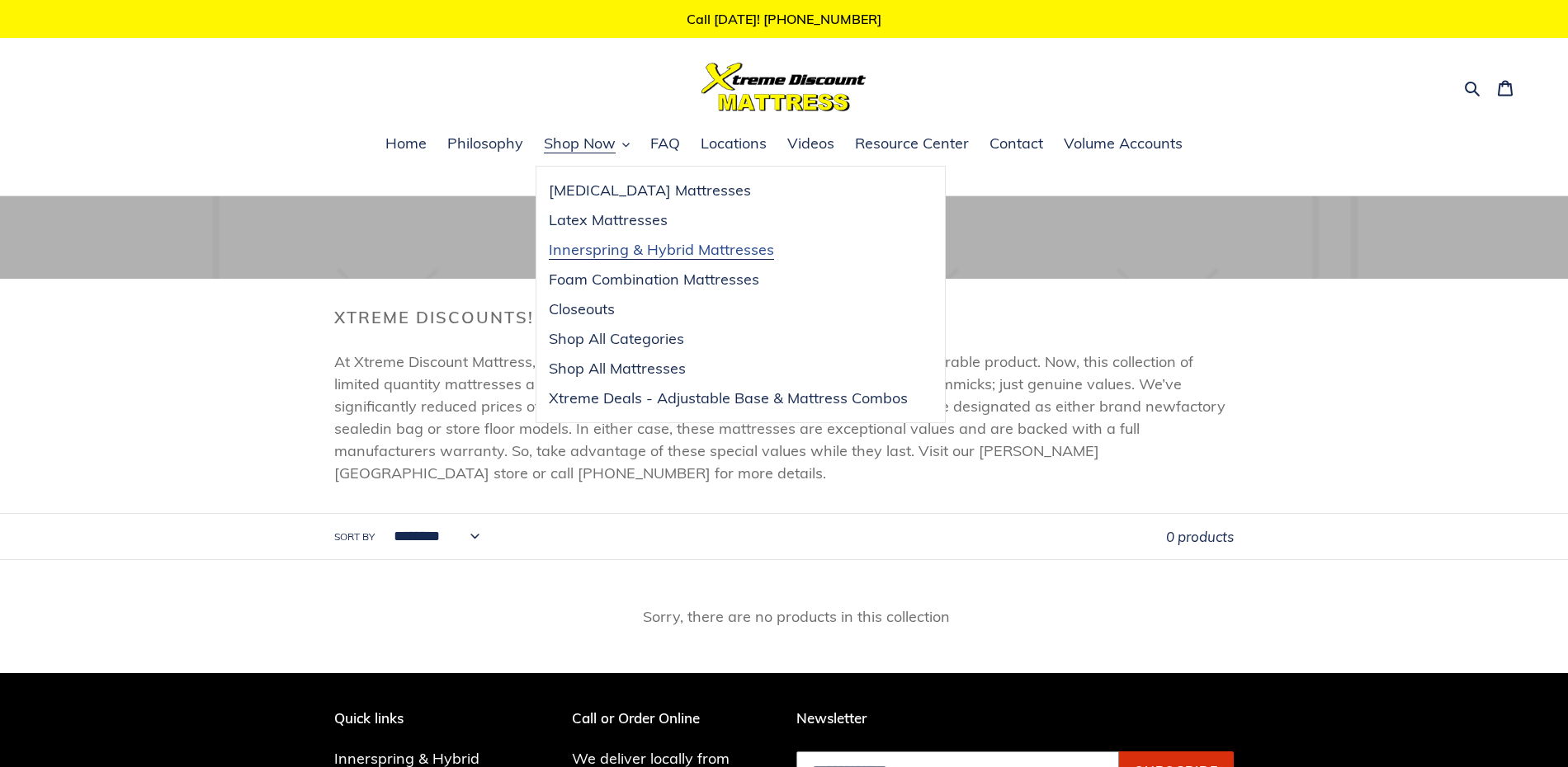
click at [585, 251] on span "Innerspring & Hybrid Mattresses" at bounding box center [660, 249] width 225 height 20
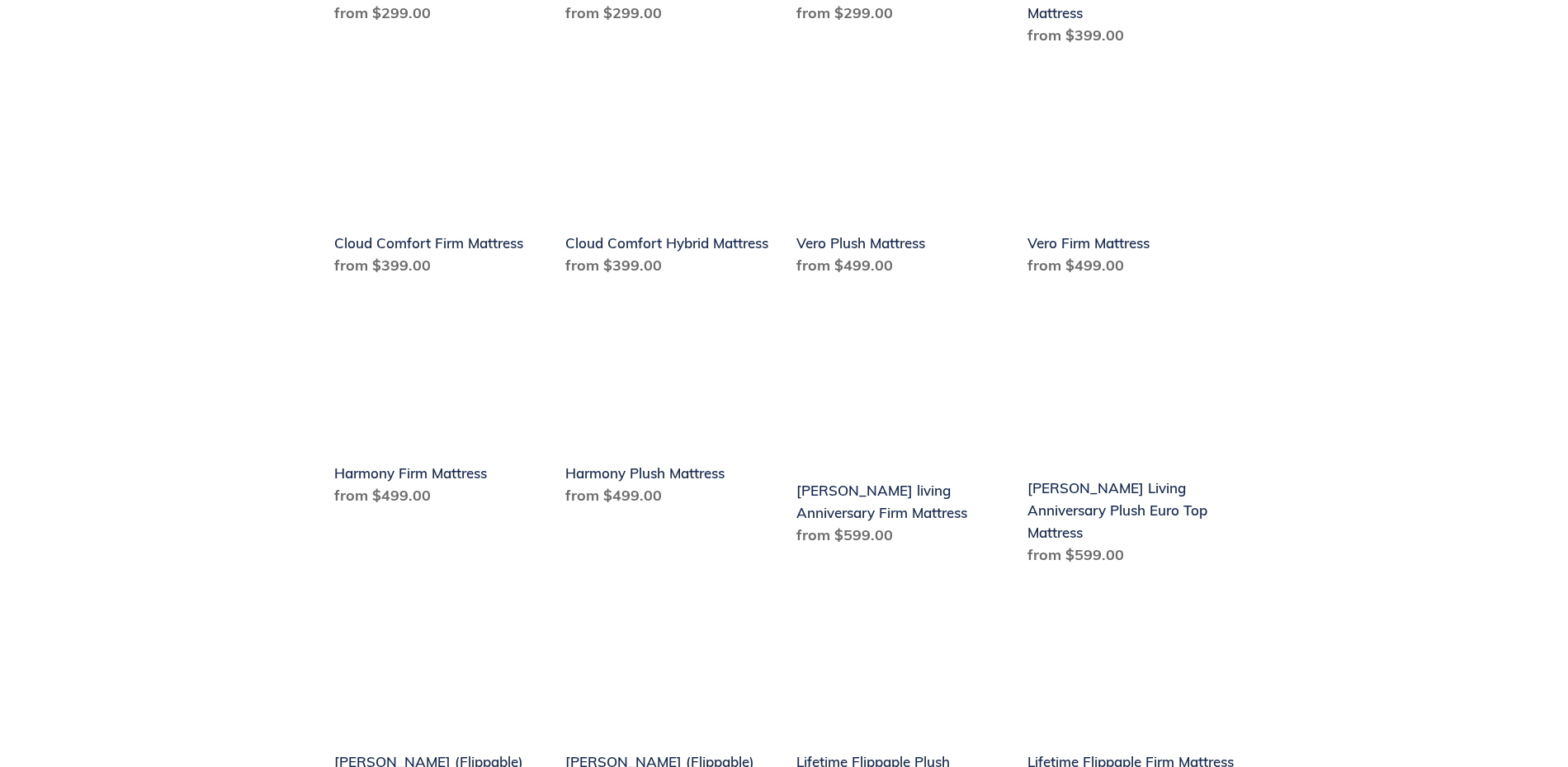
scroll to position [1430, 0]
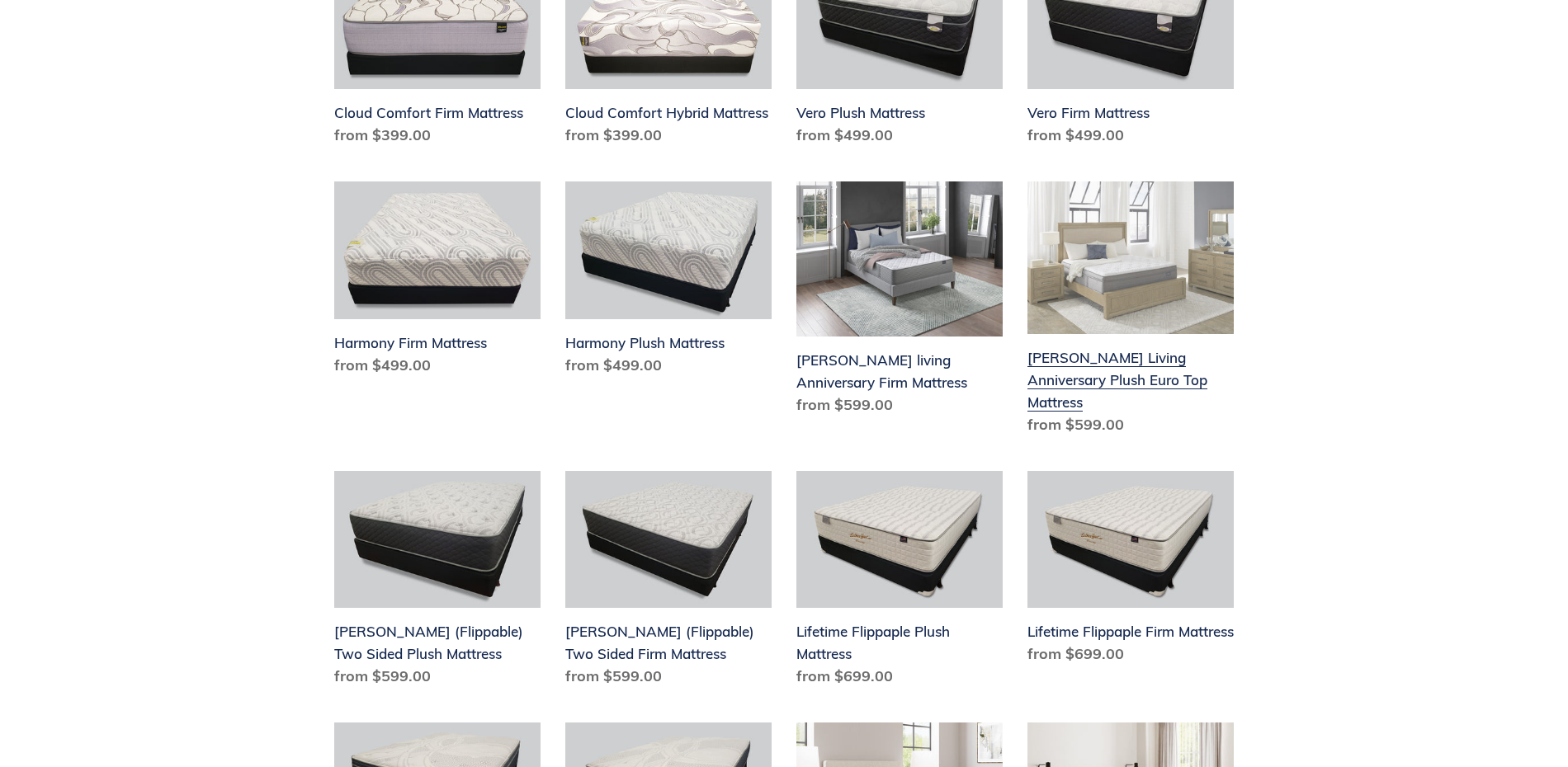
click at [1126, 309] on link "[PERSON_NAME] Living Anniversary Plush Euro Top Mattress" at bounding box center [1130, 311] width 206 height 260
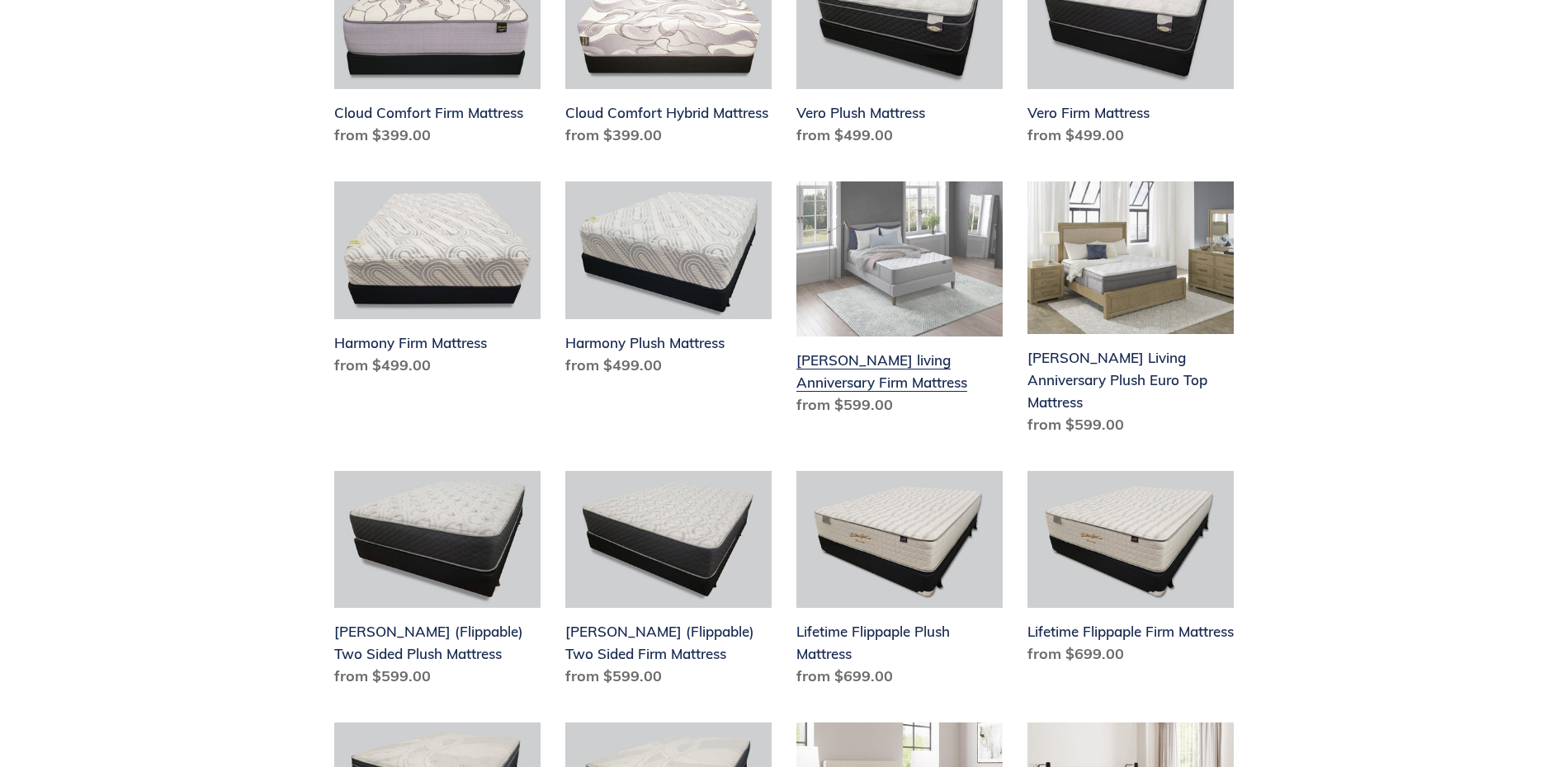
scroll to position [1346, 0]
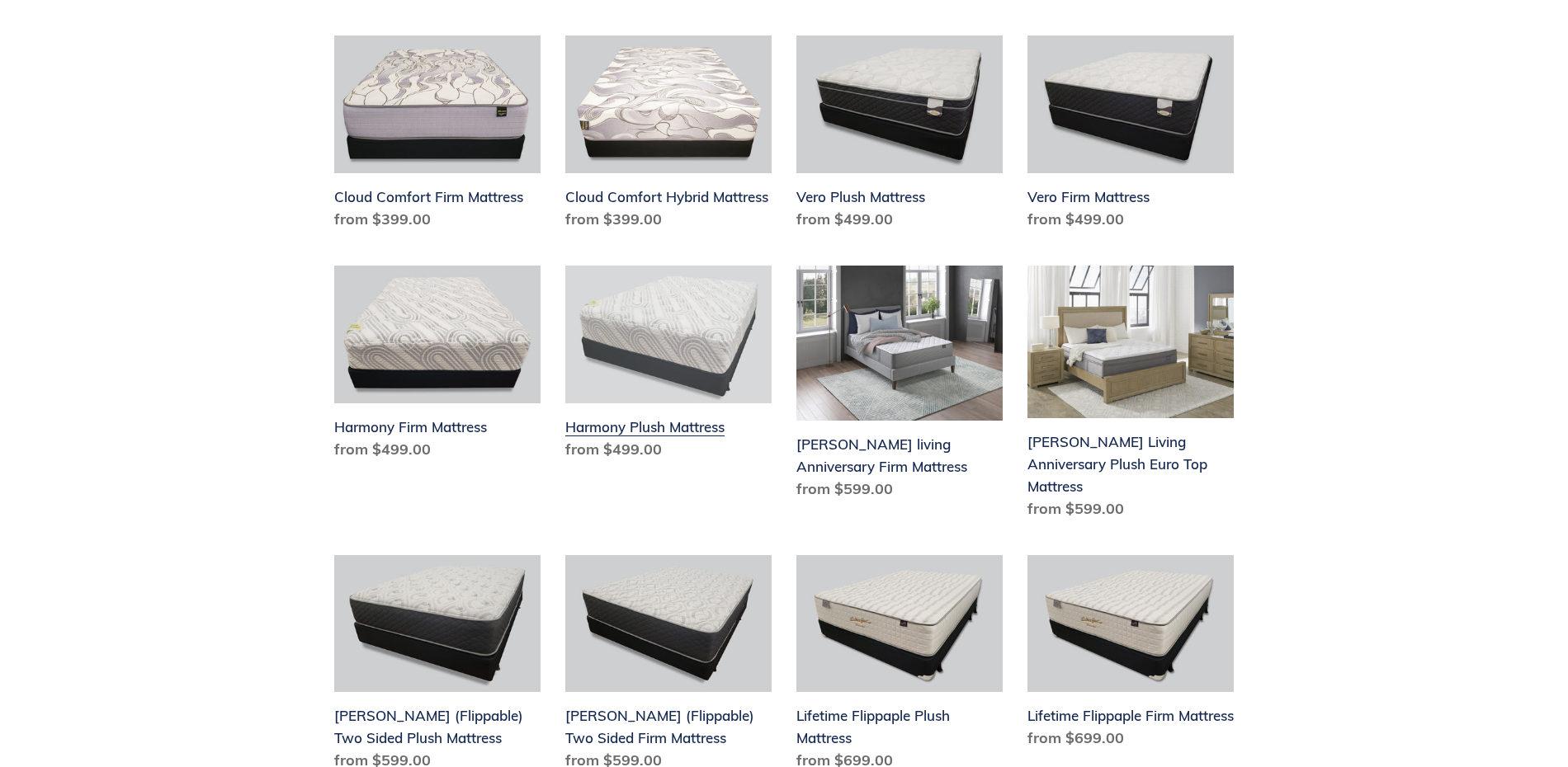
click at [666, 428] on link "Harmony Plush Mattress" at bounding box center [668, 366] width 206 height 201
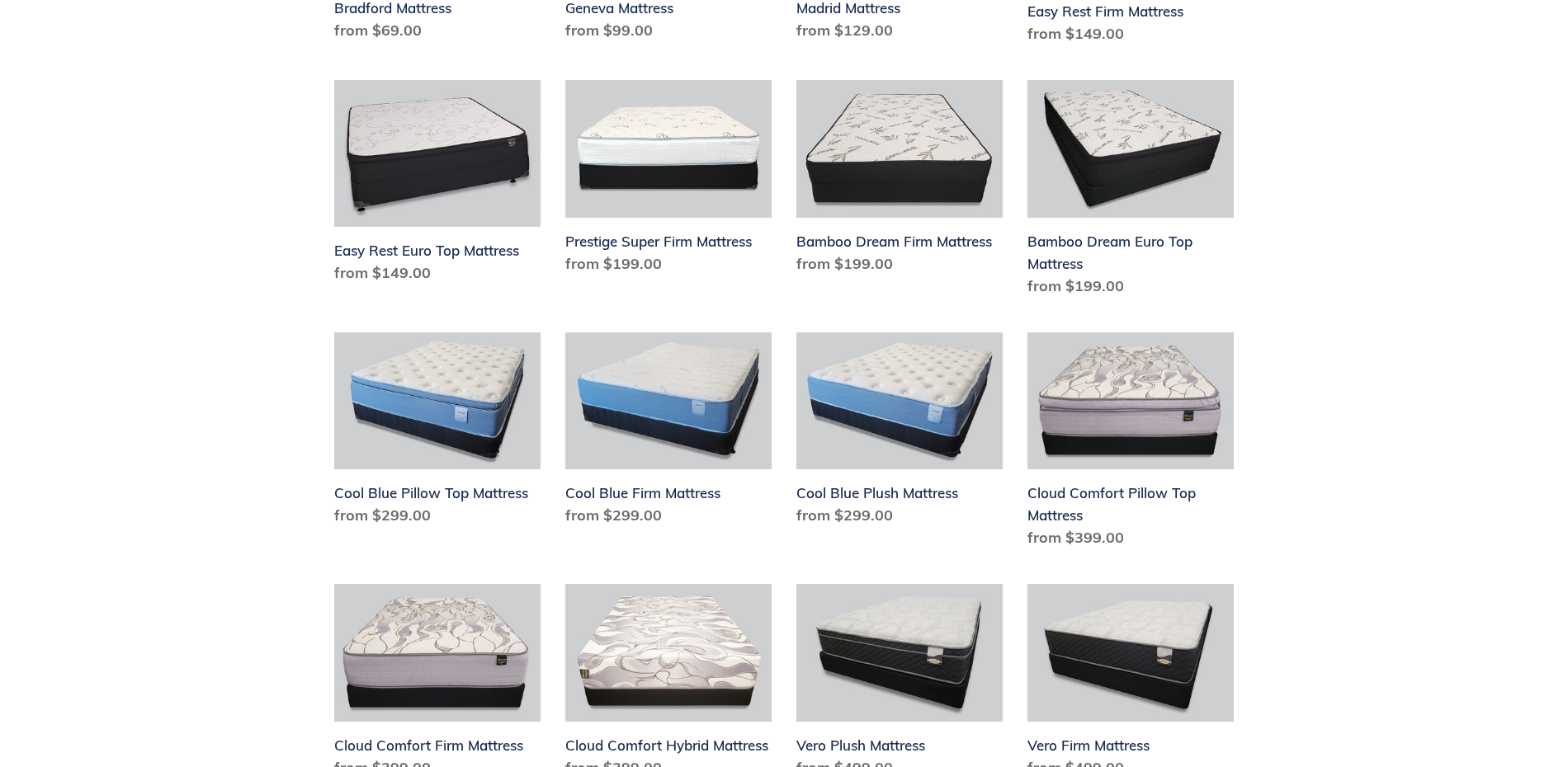
scroll to position [757, 0]
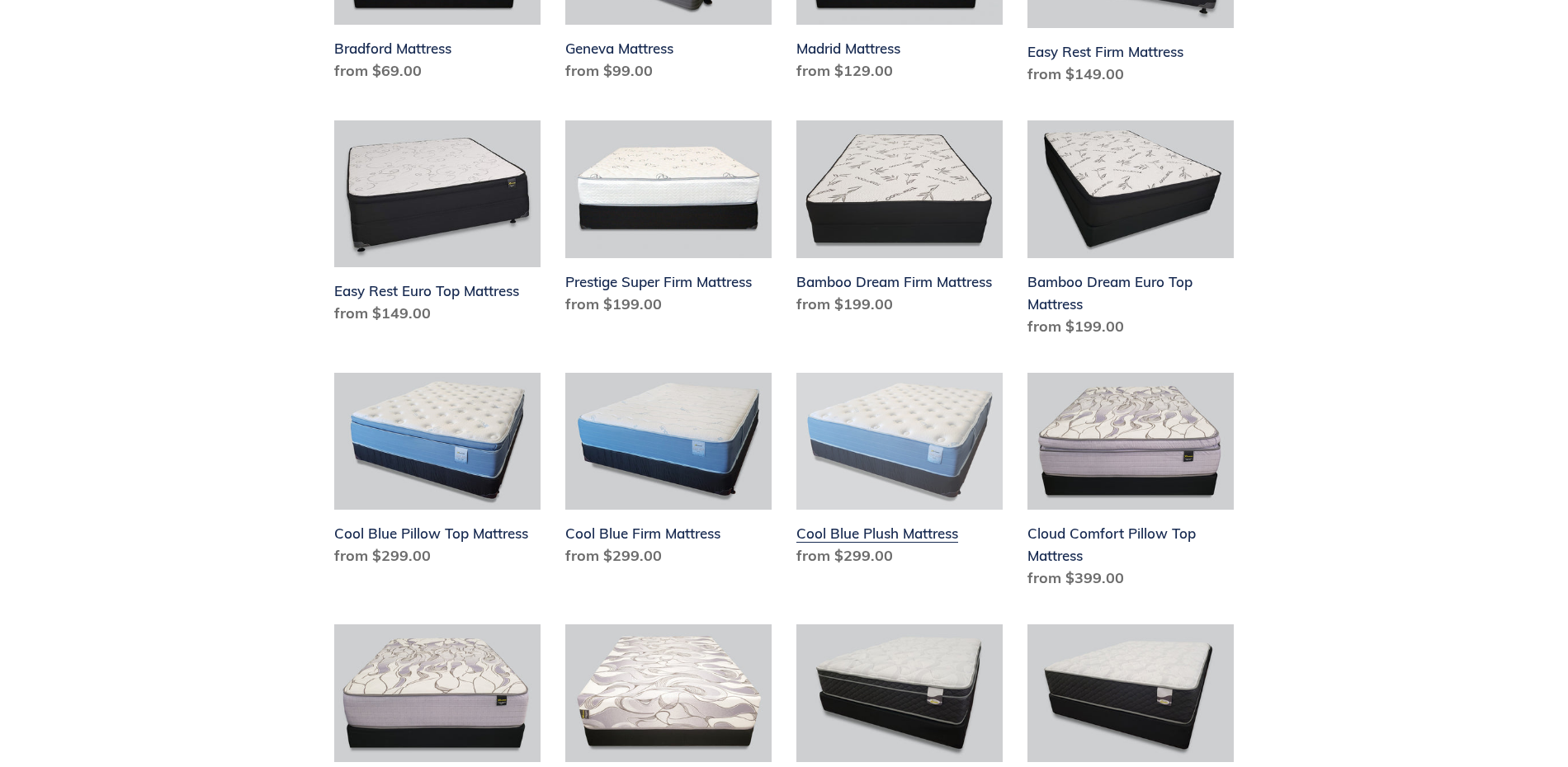
click at [916, 538] on link "Cool Blue Plush Mattress" at bounding box center [899, 473] width 206 height 201
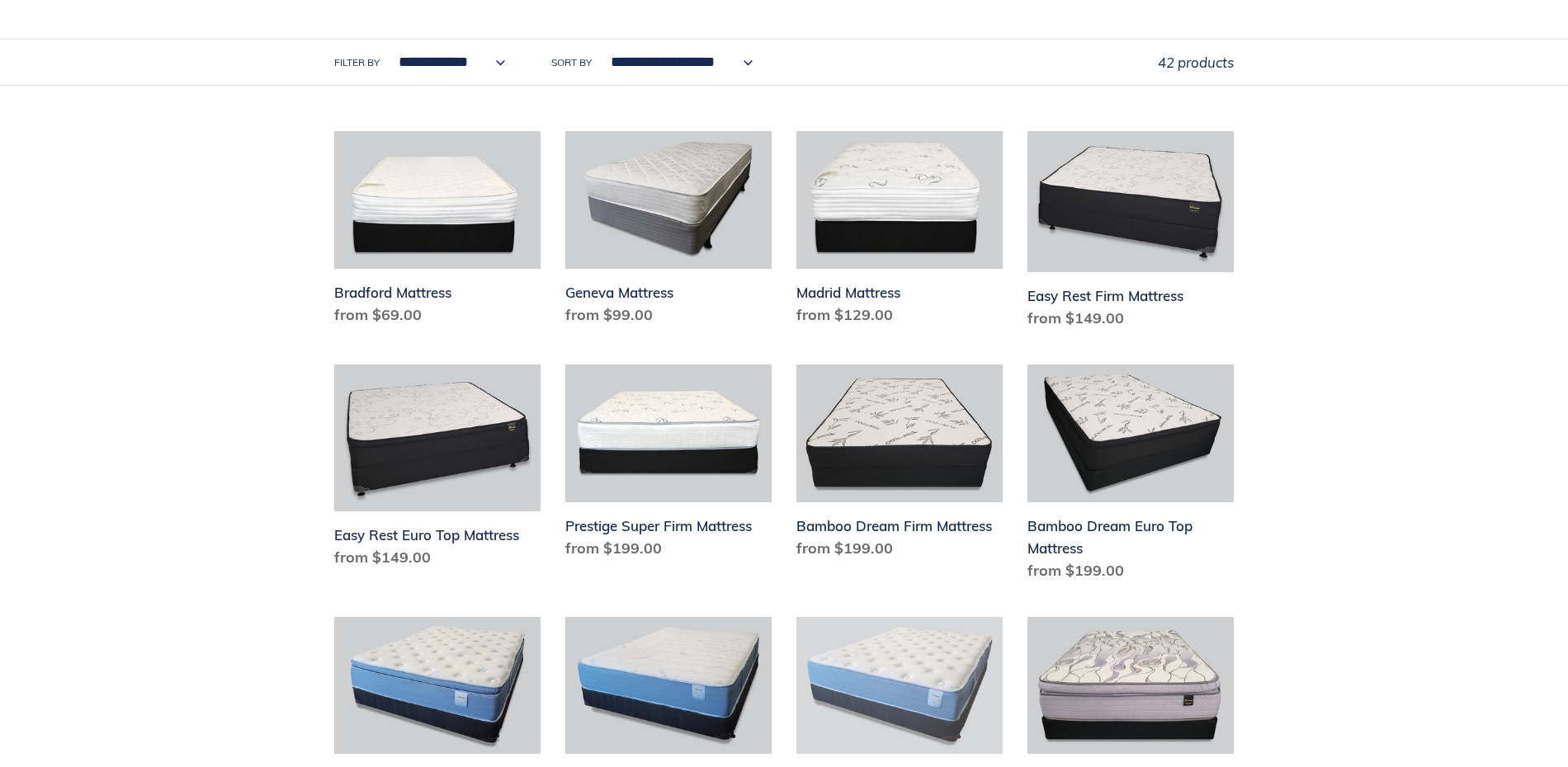
scroll to position [505, 0]
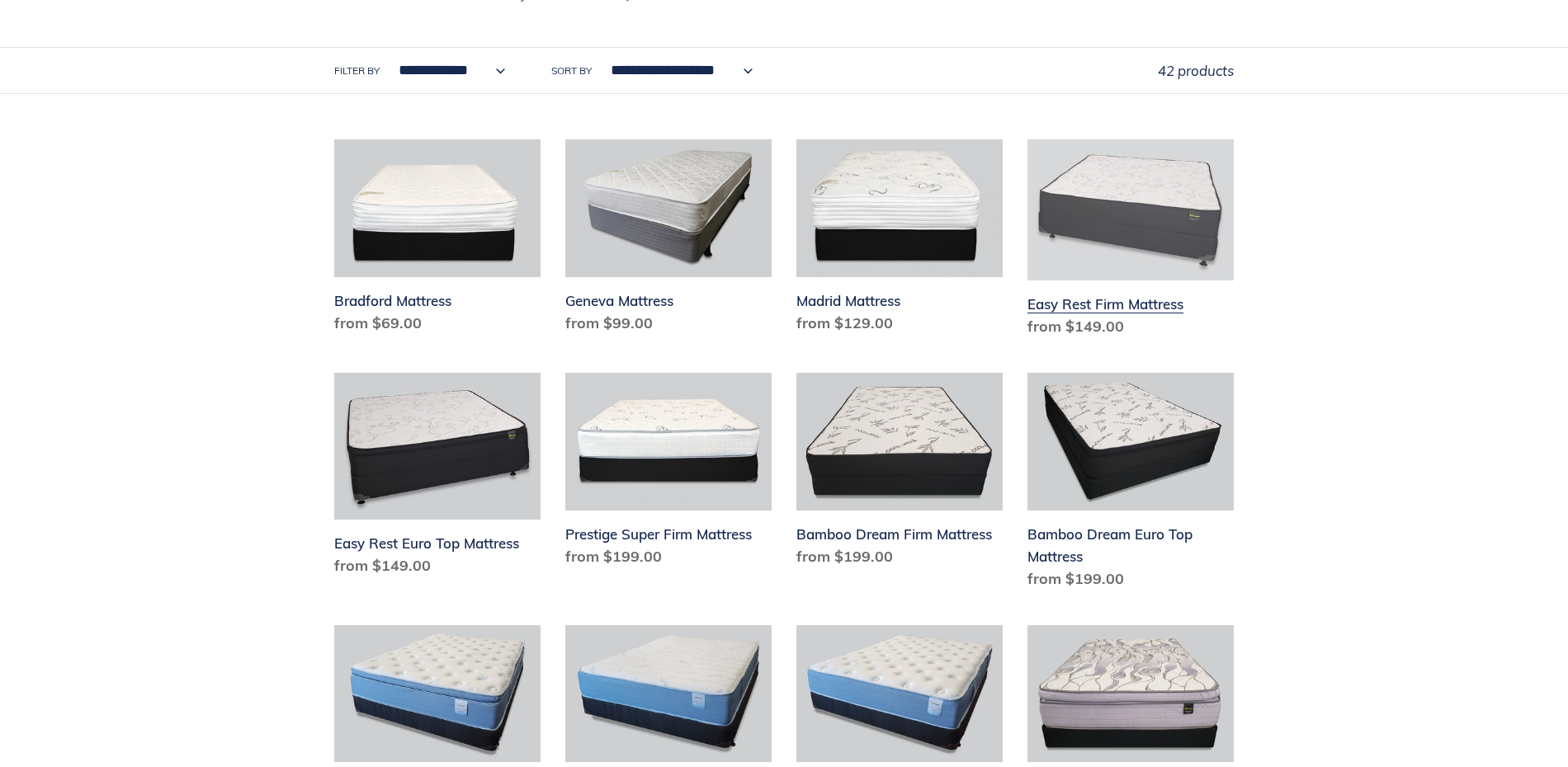
click at [1165, 228] on link "Easy Rest Firm Mattress" at bounding box center [1130, 241] width 206 height 204
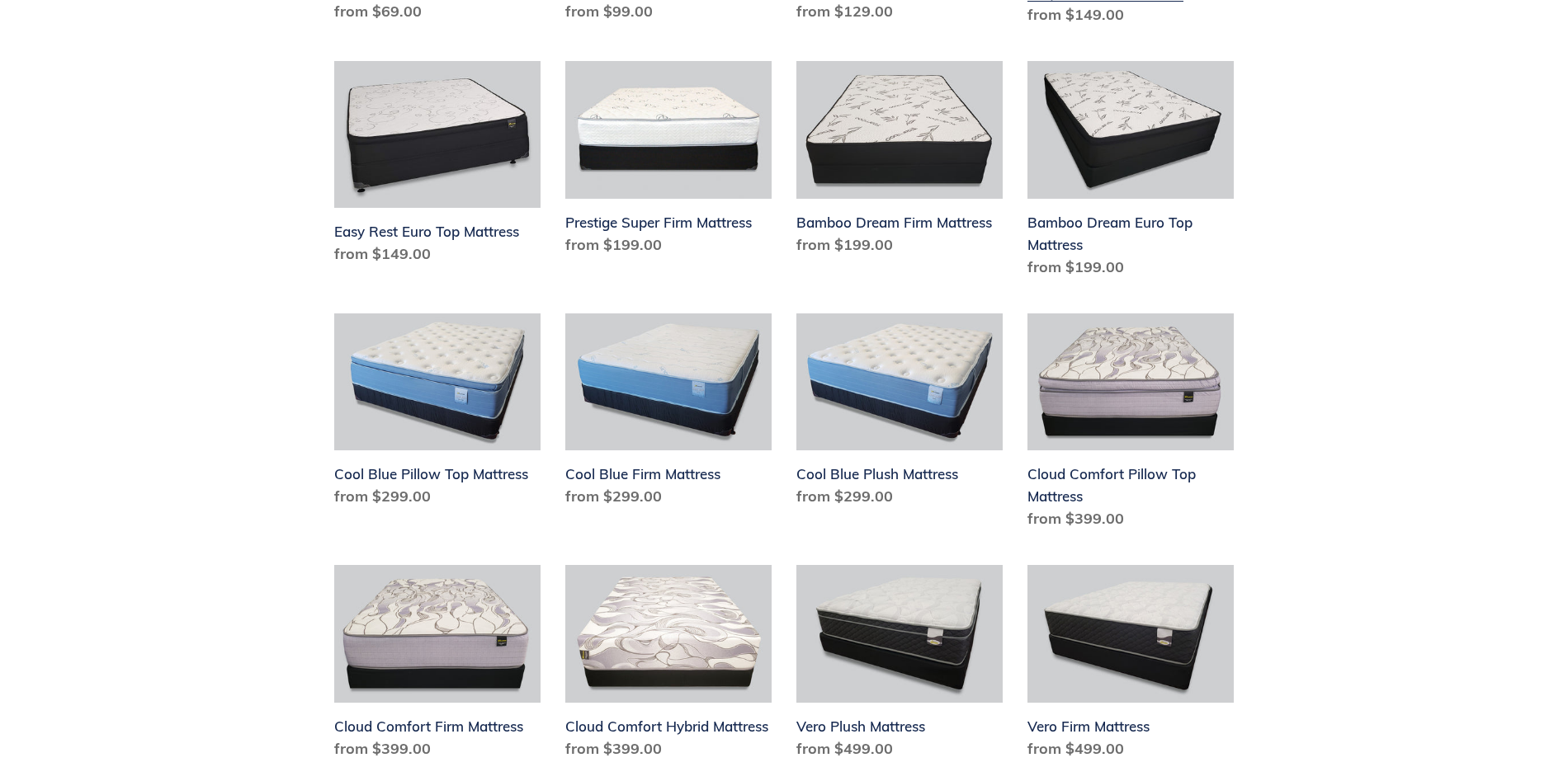
scroll to position [842, 0]
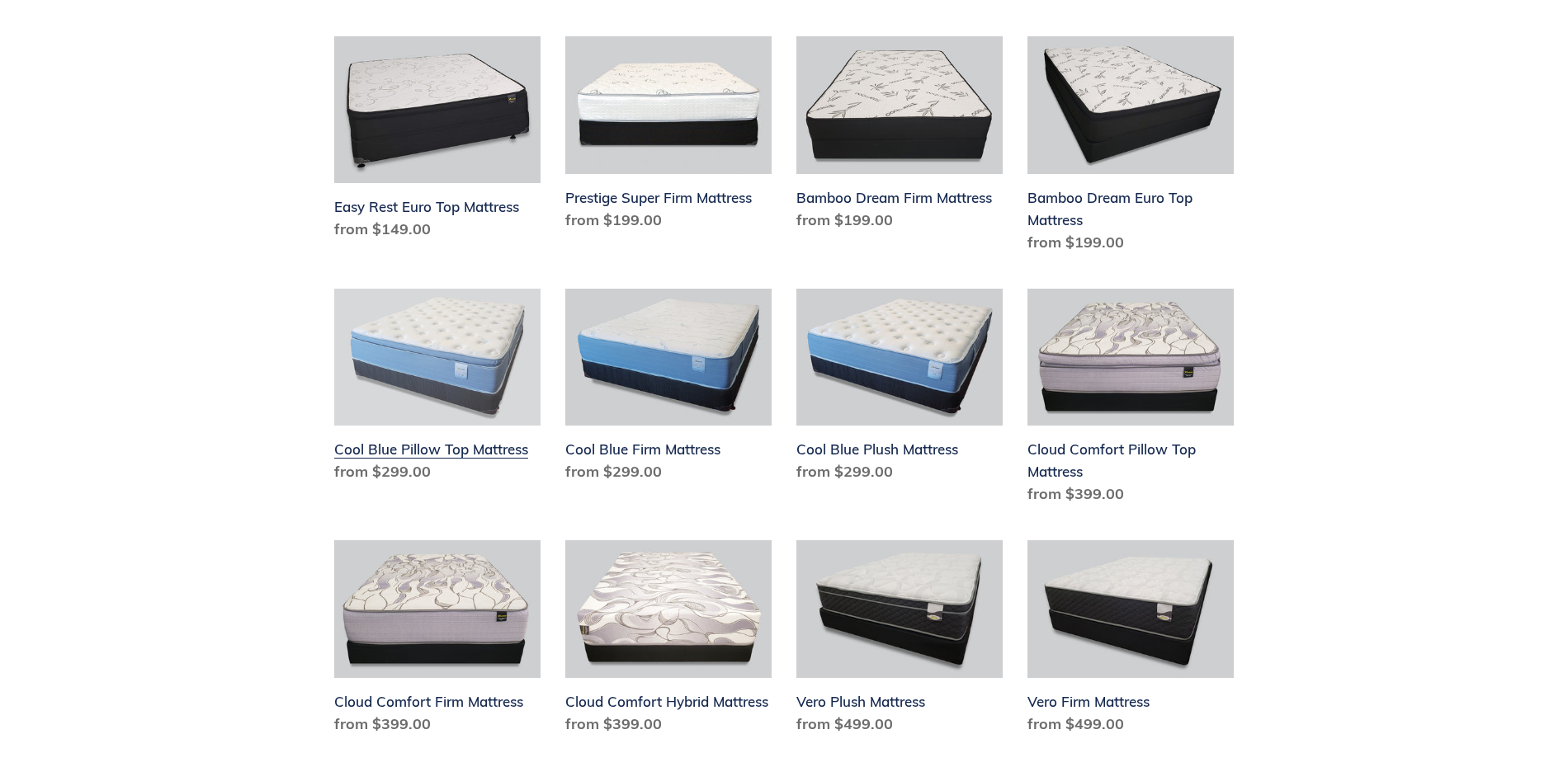
click at [462, 357] on link "Cool Blue Pillow Top Mattress" at bounding box center [437, 389] width 206 height 201
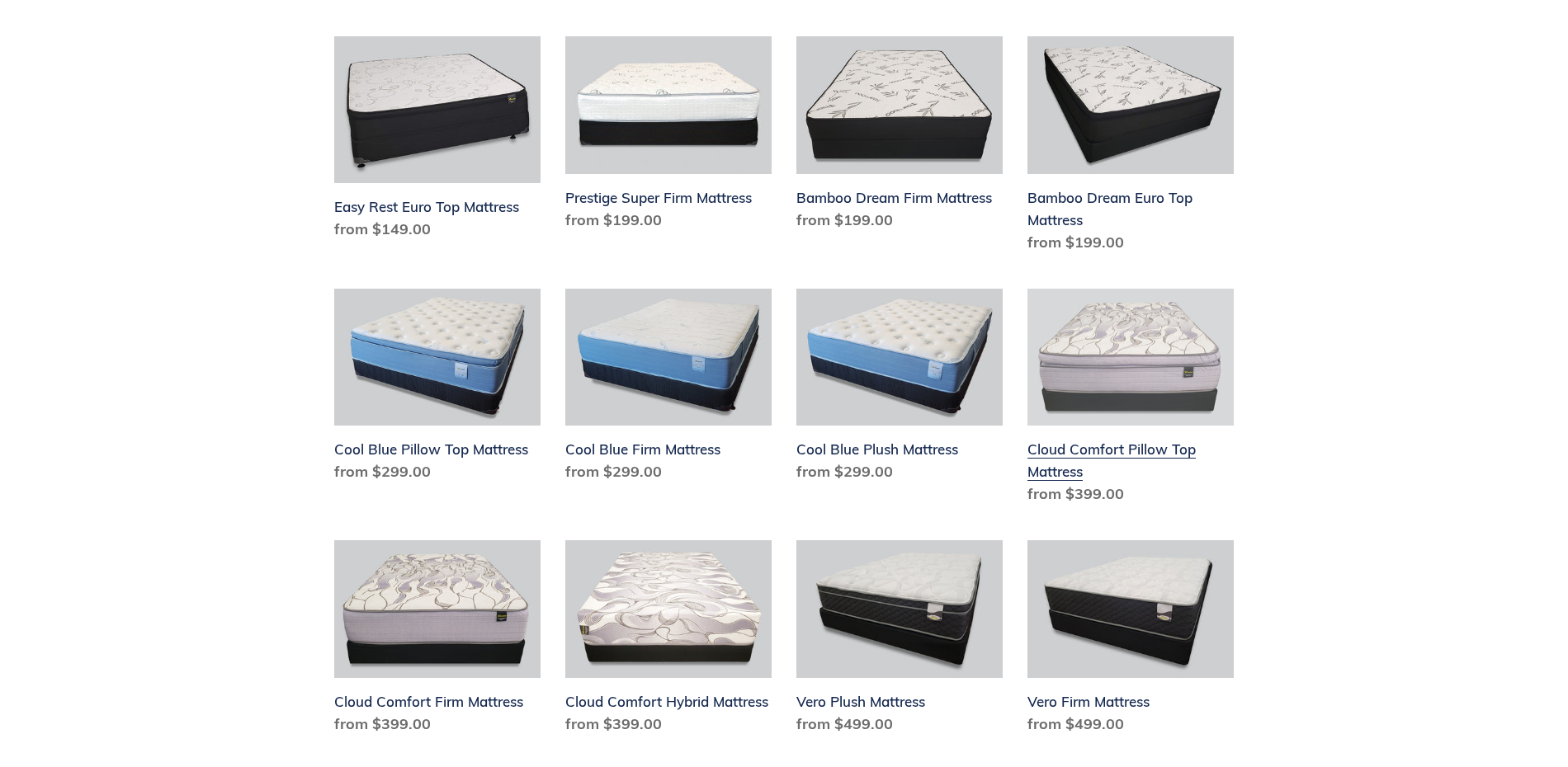
click at [1144, 351] on link "Cloud Comfort Pillow Top Mattress" at bounding box center [1130, 400] width 206 height 223
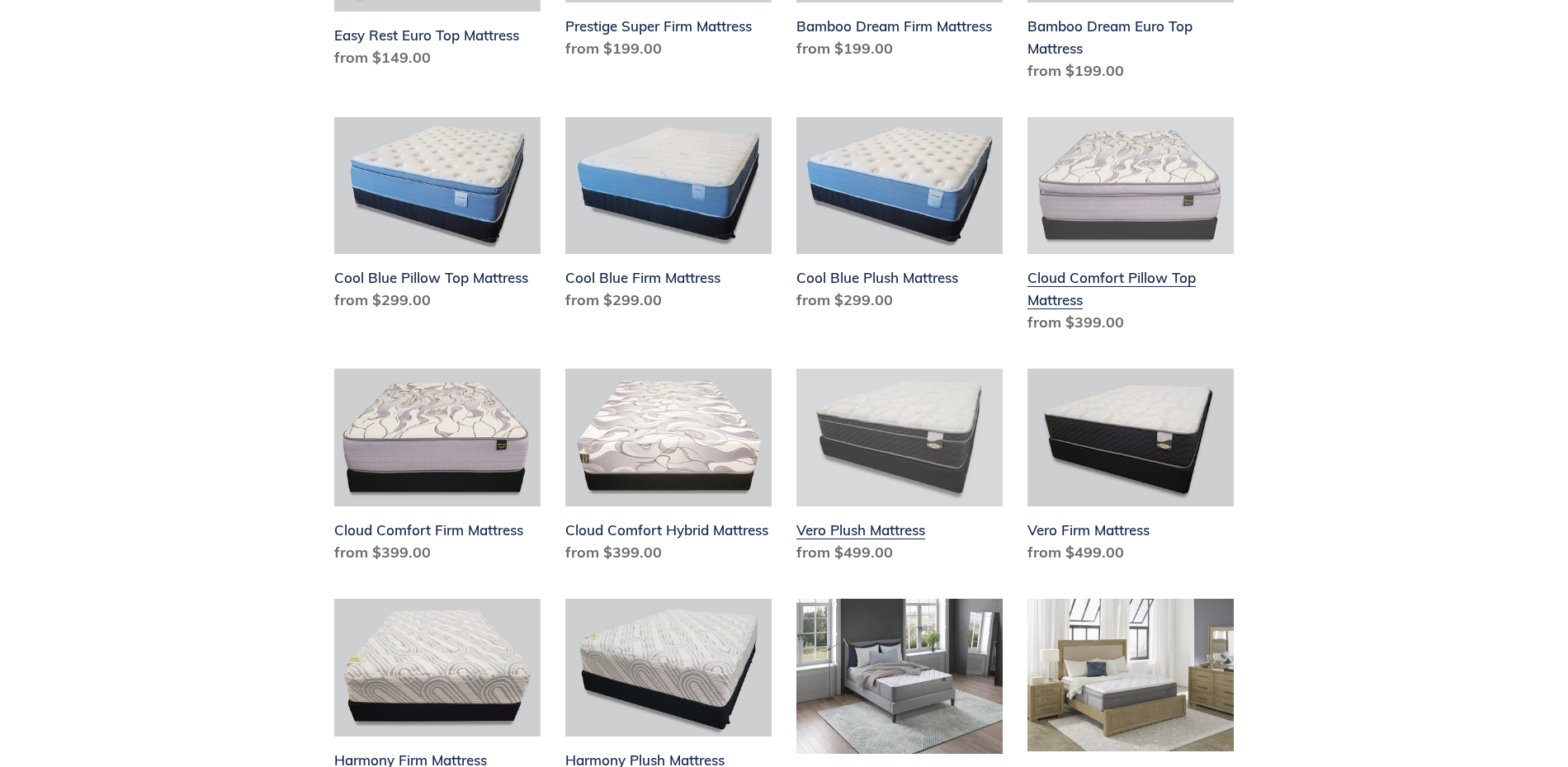
scroll to position [1010, 0]
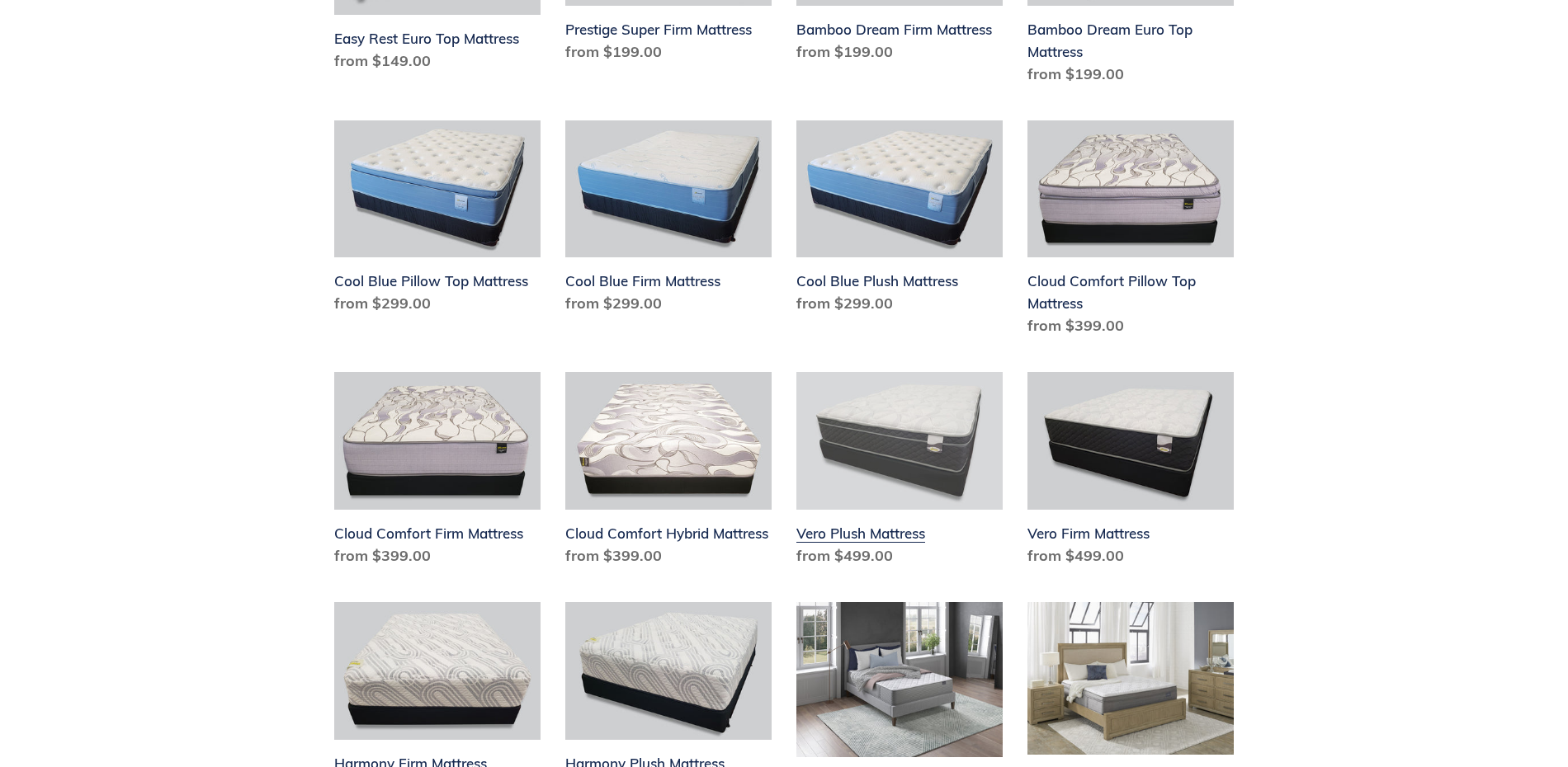
click at [840, 536] on link "Vero Plush Mattress" at bounding box center [899, 472] width 206 height 201
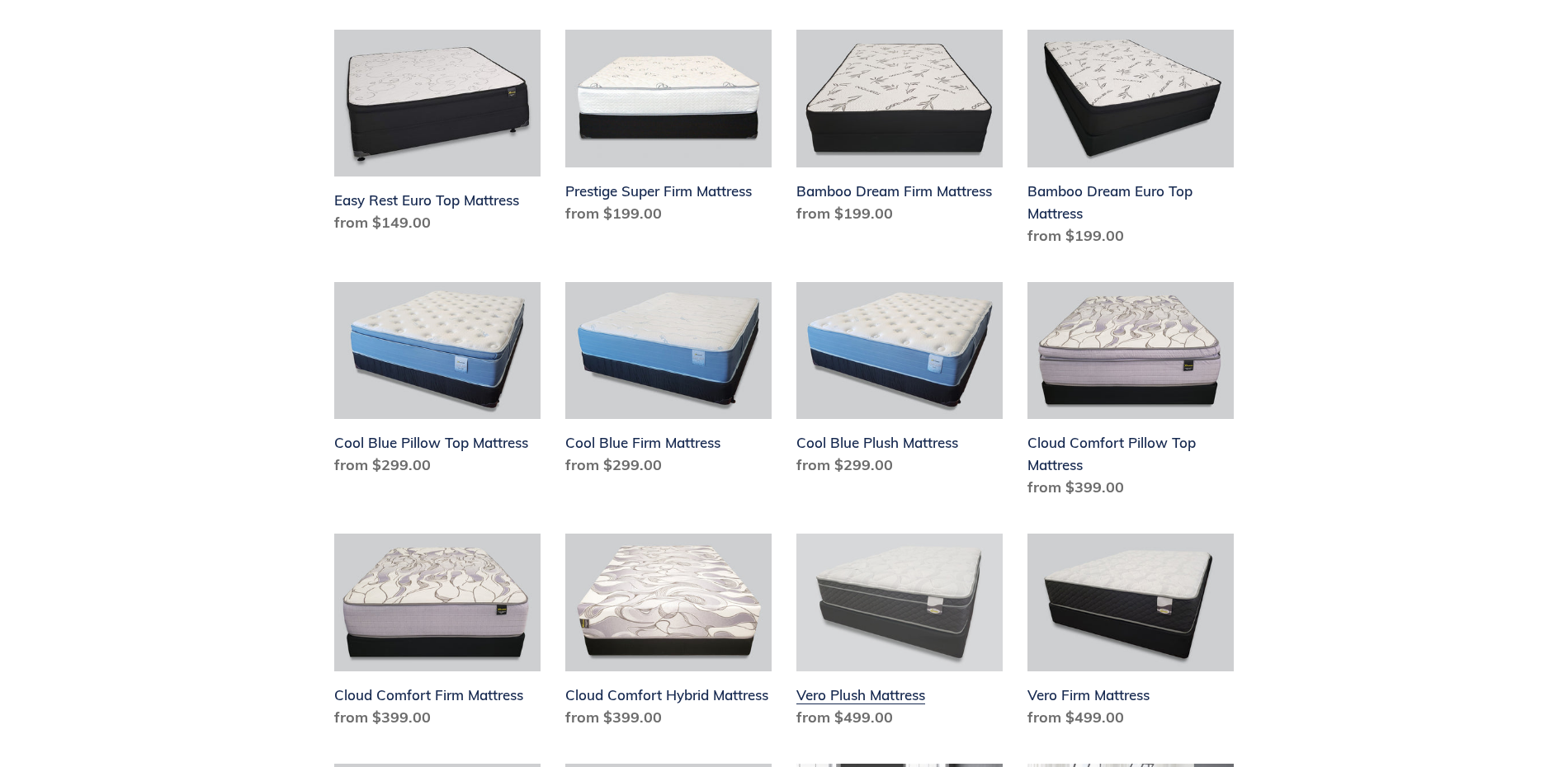
scroll to position [842, 0]
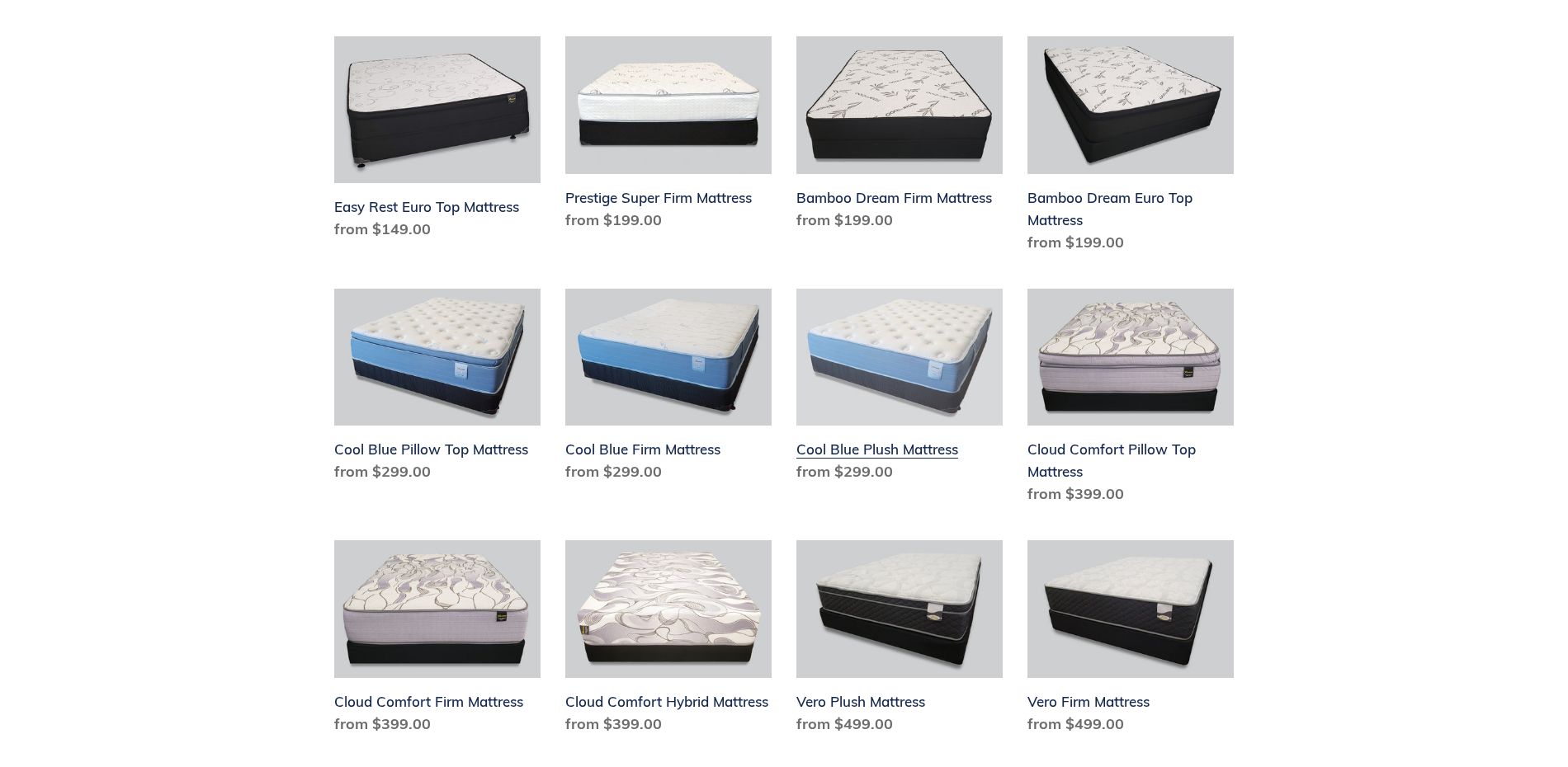
click at [928, 328] on link "Cool Blue Plush Mattress" at bounding box center [899, 389] width 206 height 201
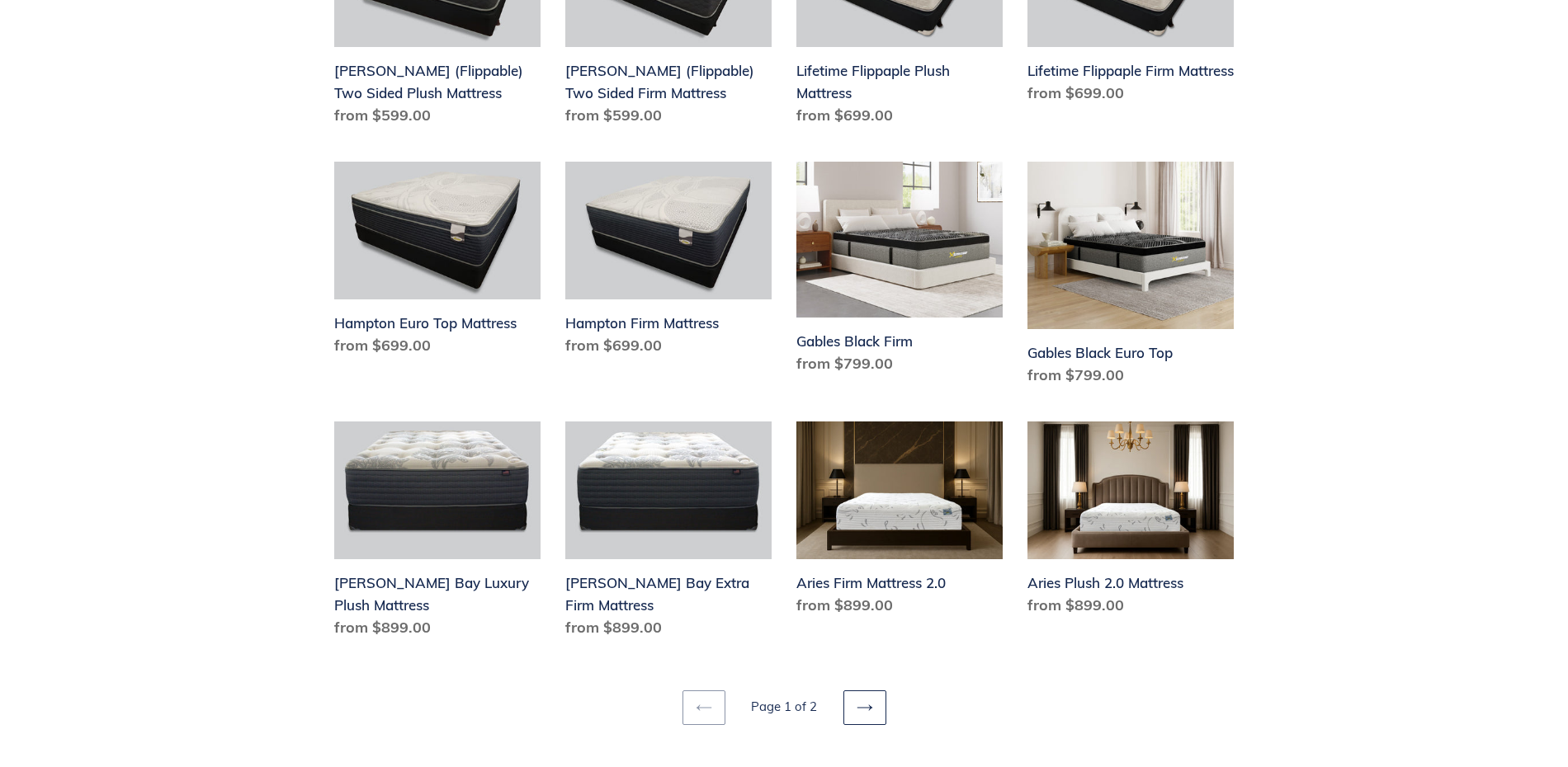
scroll to position [2019, 0]
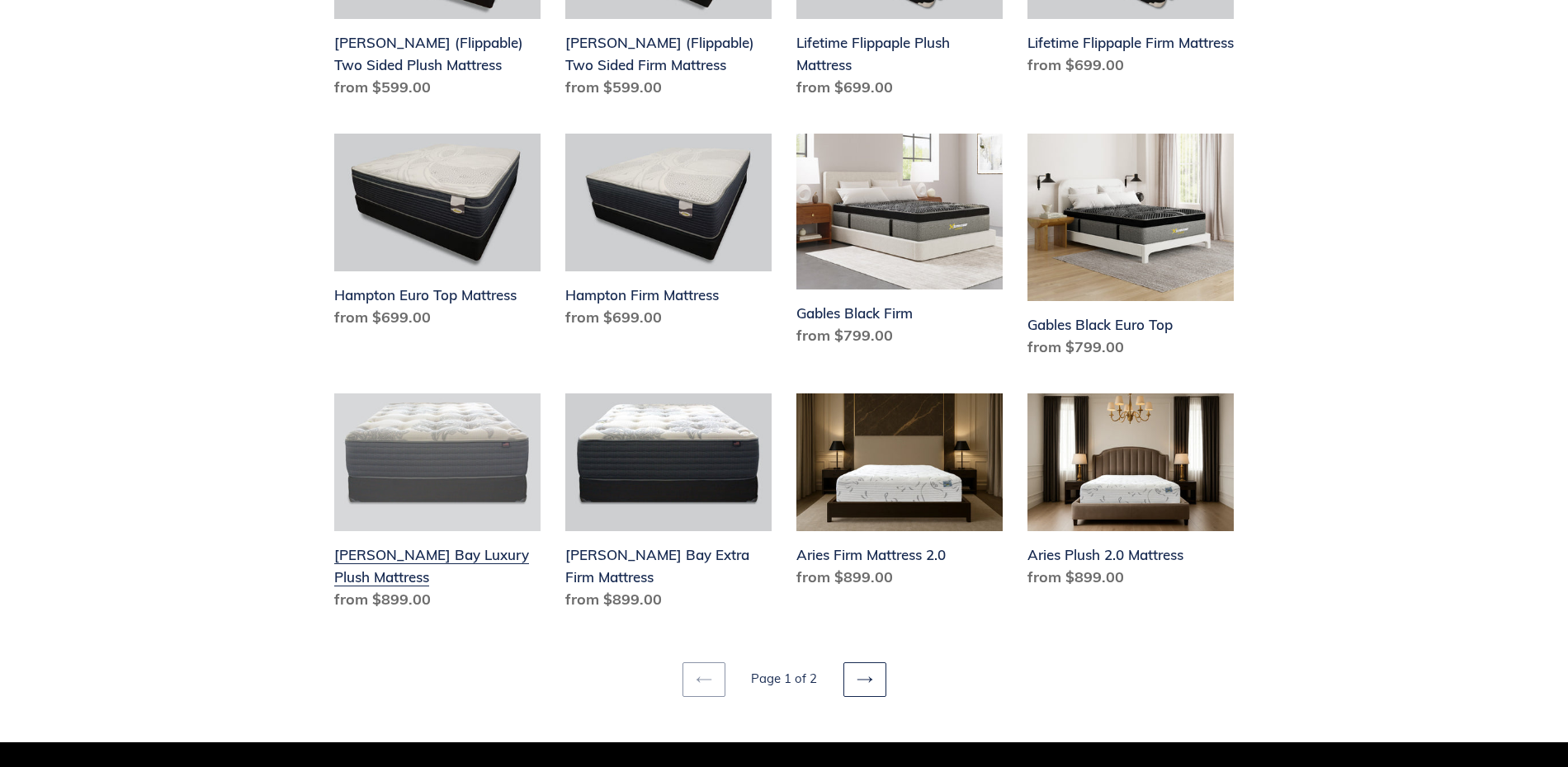
click at [415, 541] on link "Chadwick Bay Luxury Plush Mattress" at bounding box center [437, 505] width 206 height 223
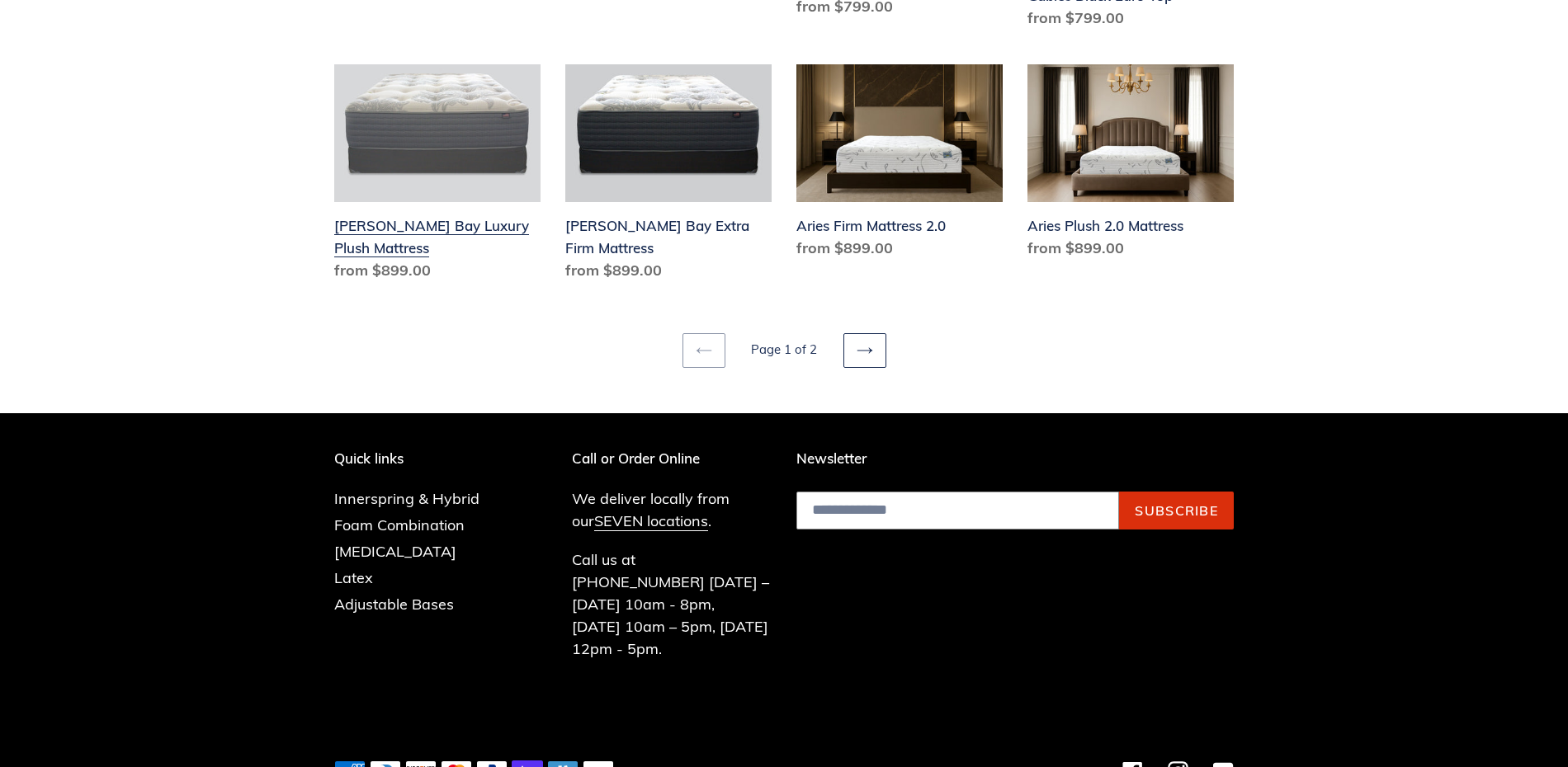
scroll to position [2355, 0]
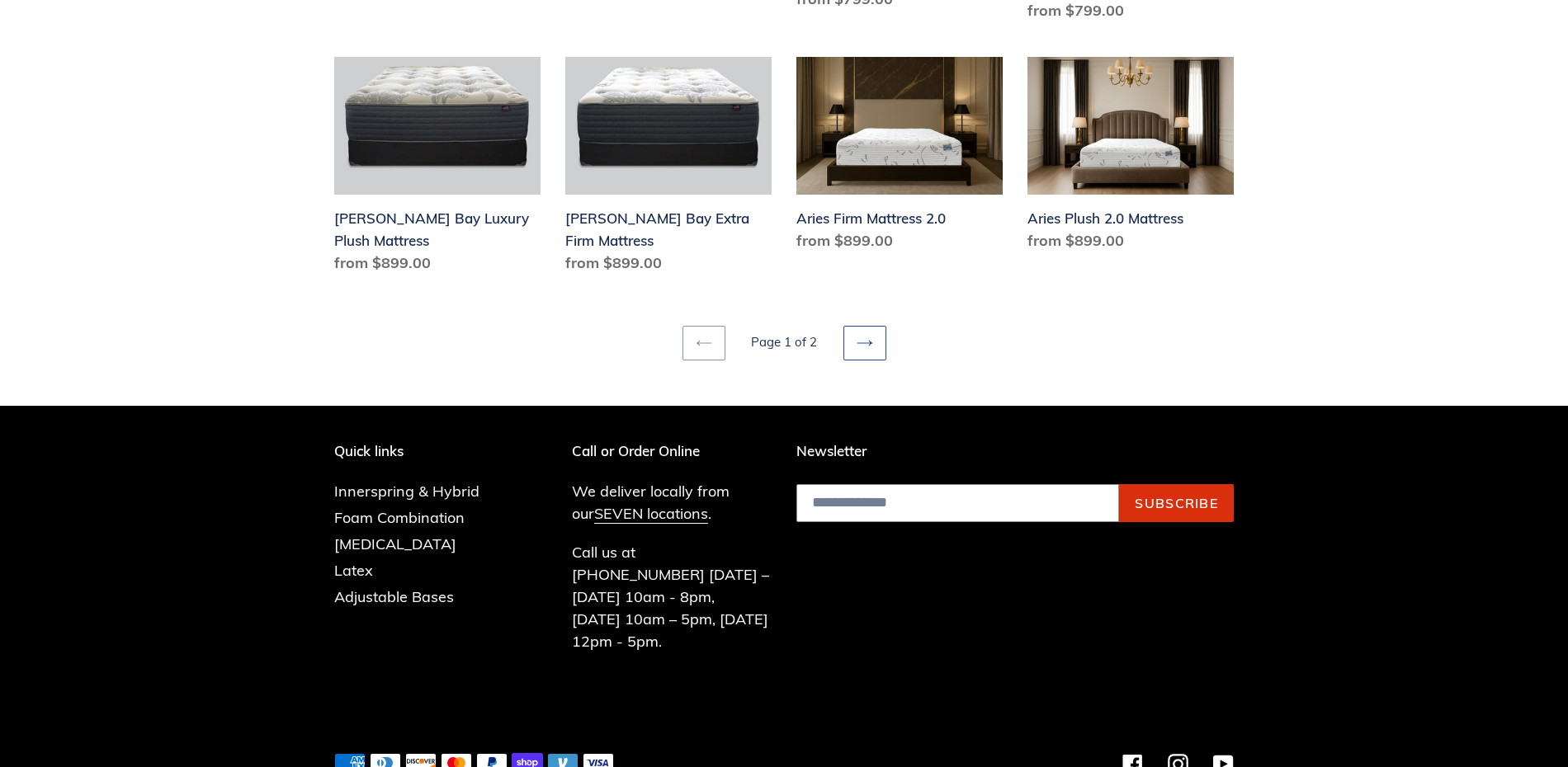
click at [857, 335] on icon at bounding box center [864, 343] width 16 height 16
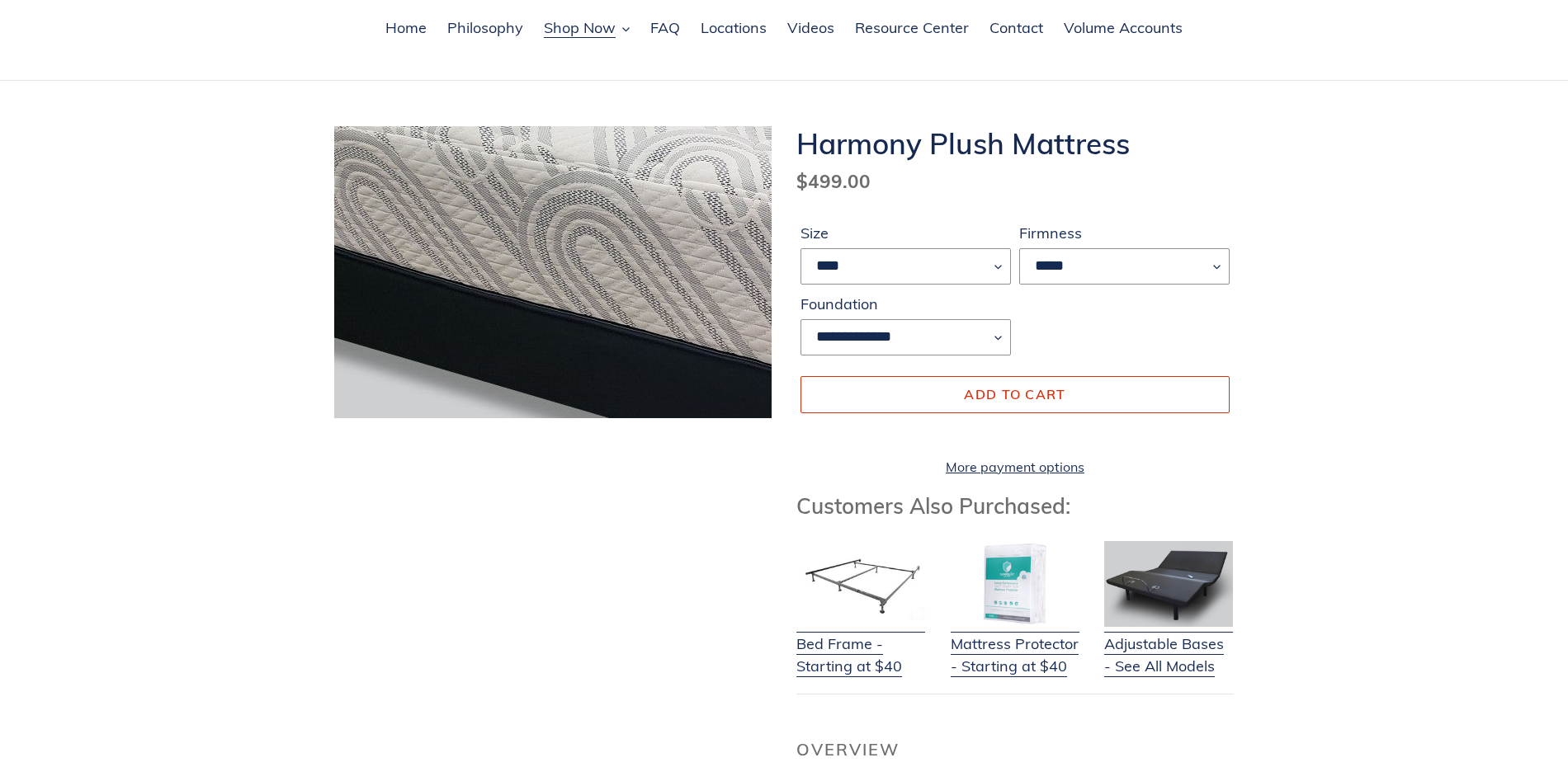
scroll to position [84, 0]
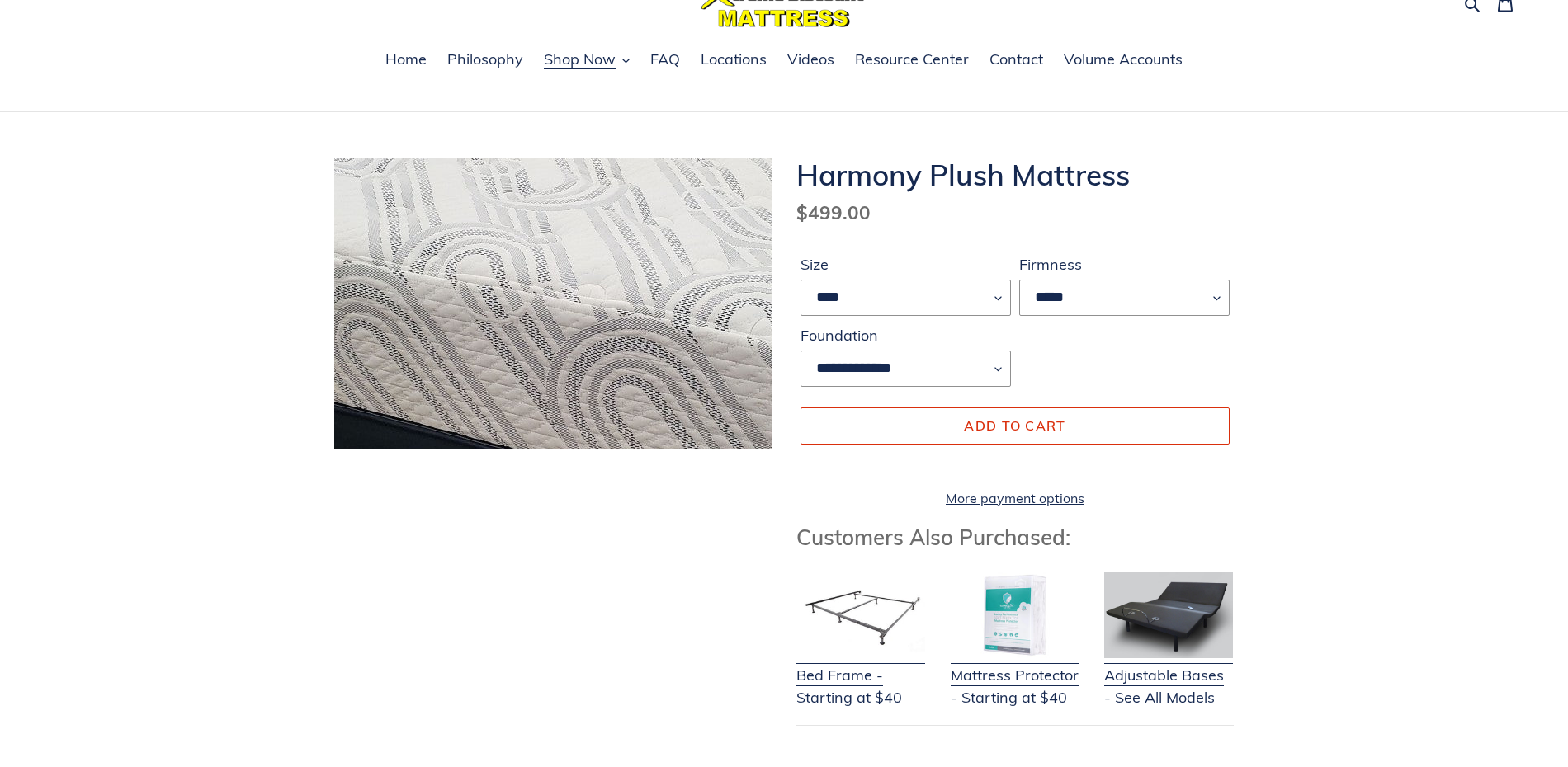
click at [589, 300] on img at bounding box center [502, 309] width 1056 height 703
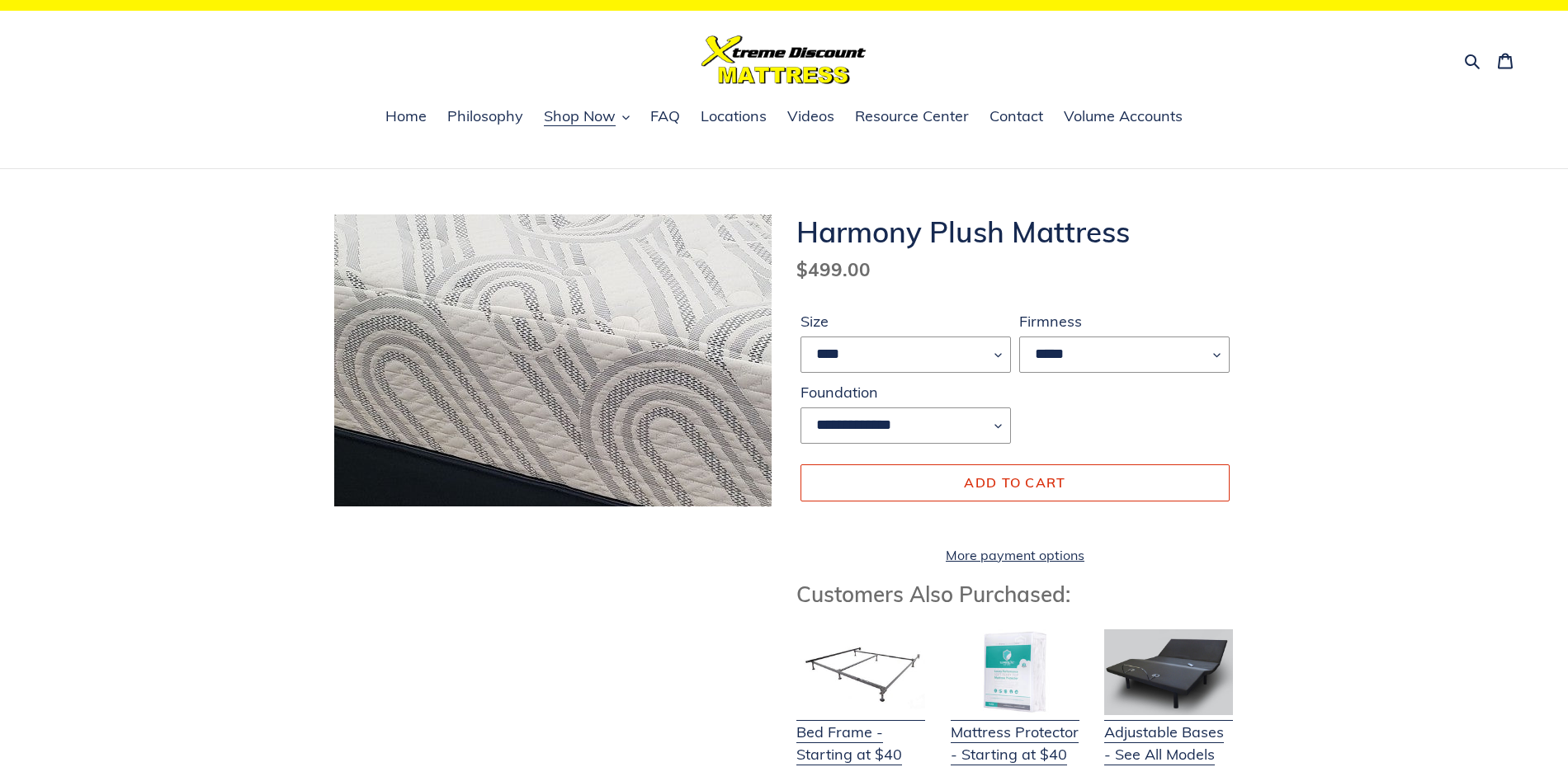
scroll to position [0, 0]
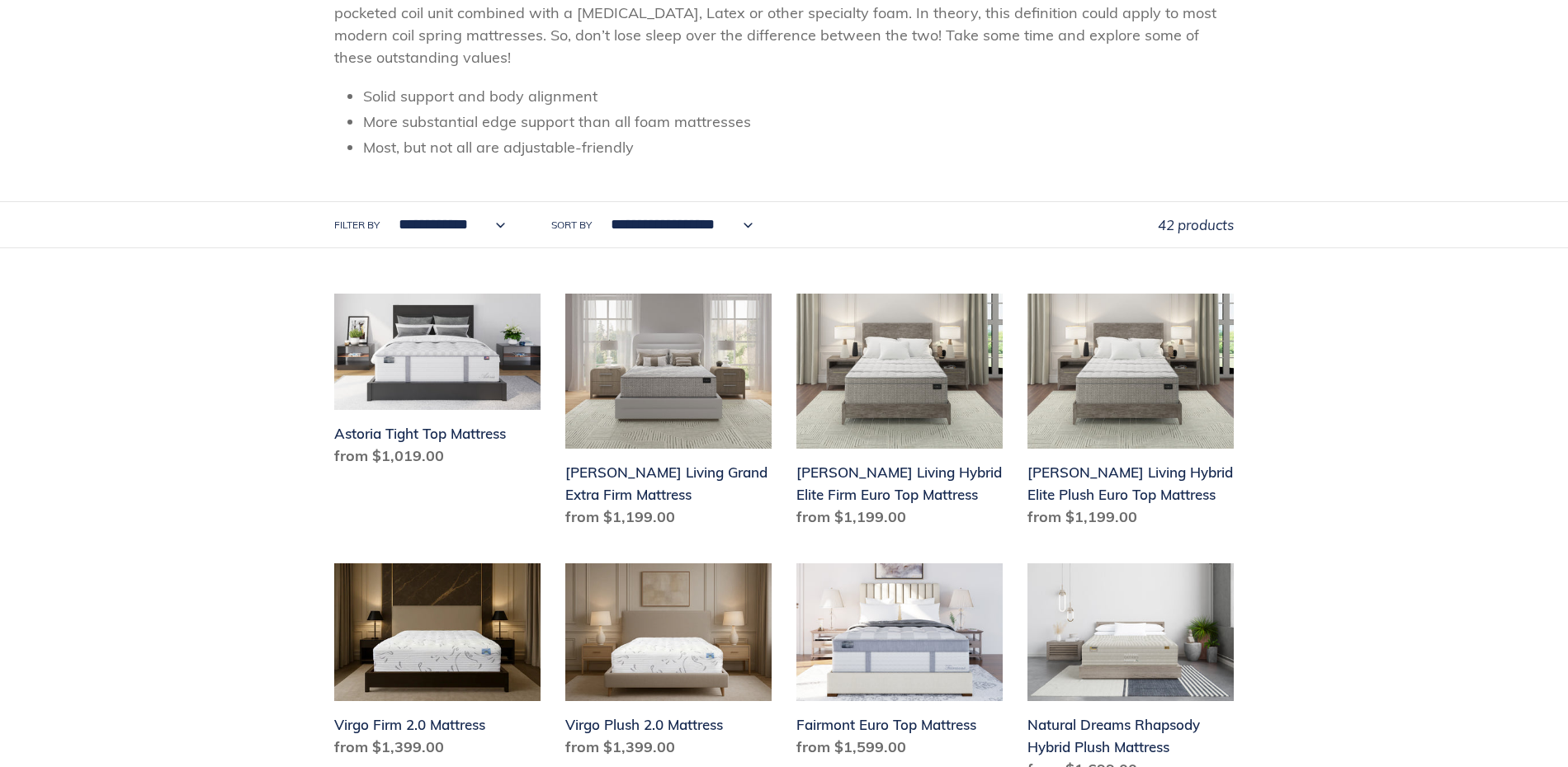
scroll to position [421, 0]
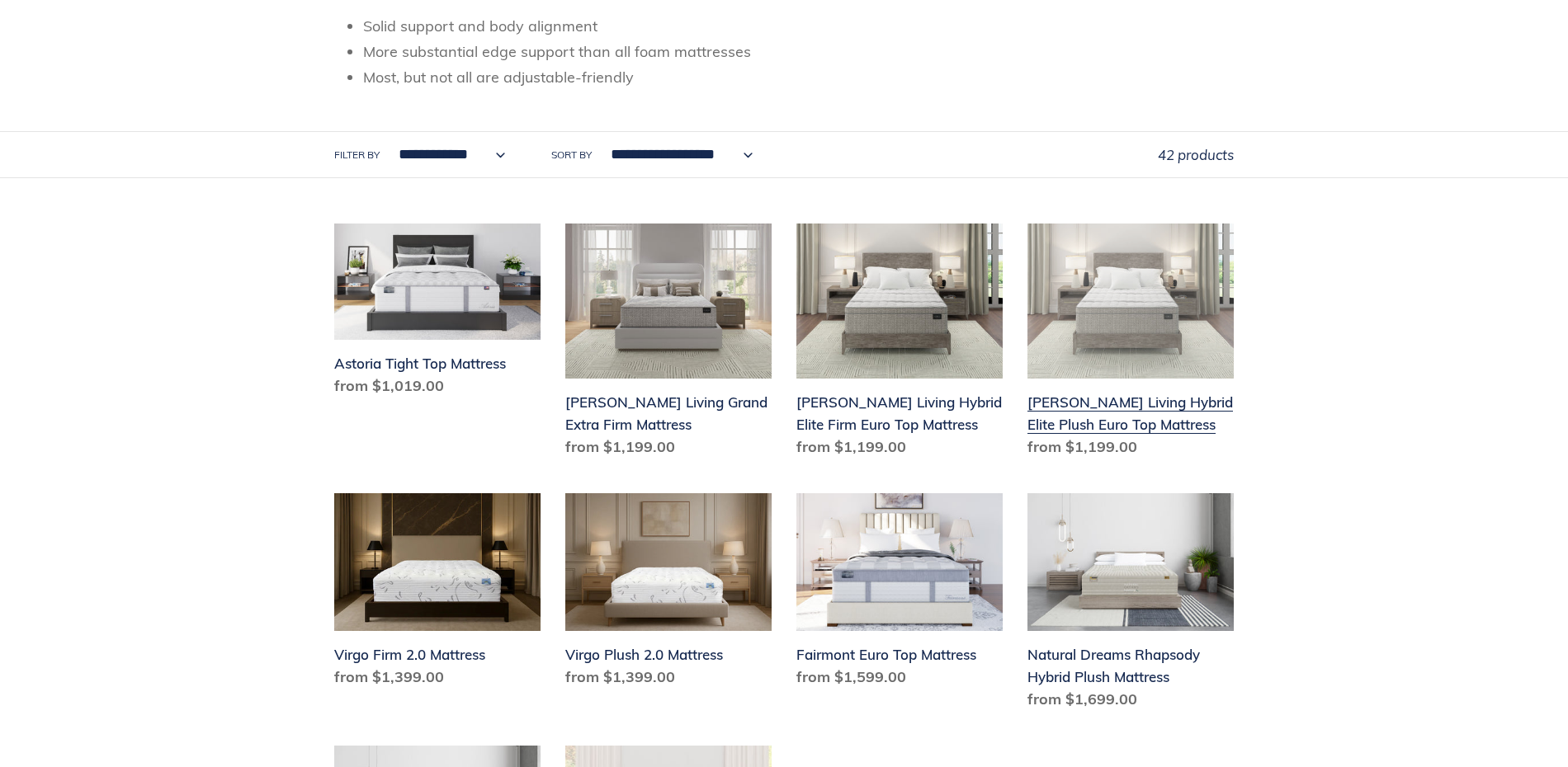
click at [1110, 406] on link "[PERSON_NAME] Living Hybrid Elite Plush Euro Top Mattress" at bounding box center [1130, 344] width 206 height 241
